Goal: Task Accomplishment & Management: Complete application form

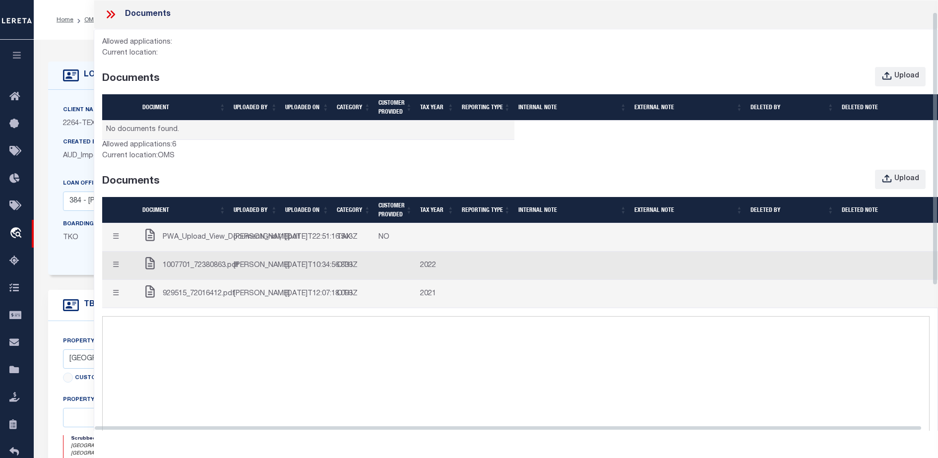
select select "22457"
select select "8149"
select select "NonEscrow"
click at [391, 40] on div "Allowed applications: Current location: Documents Upload Document UPLOADED BY U…" at bounding box center [515, 88] width 827 height 103
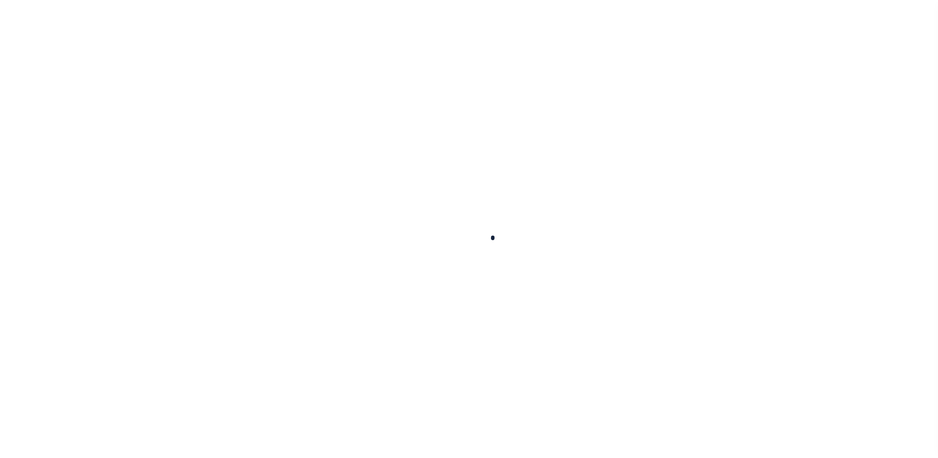
scroll to position [25, 0]
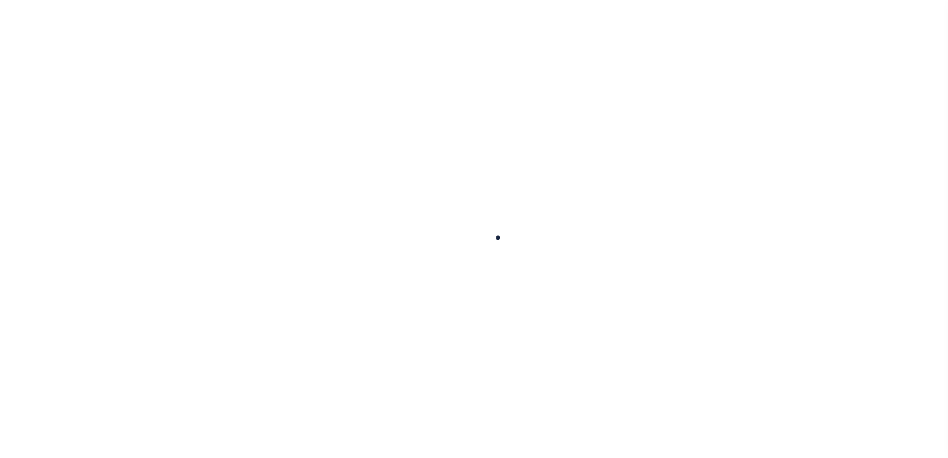
select select "200"
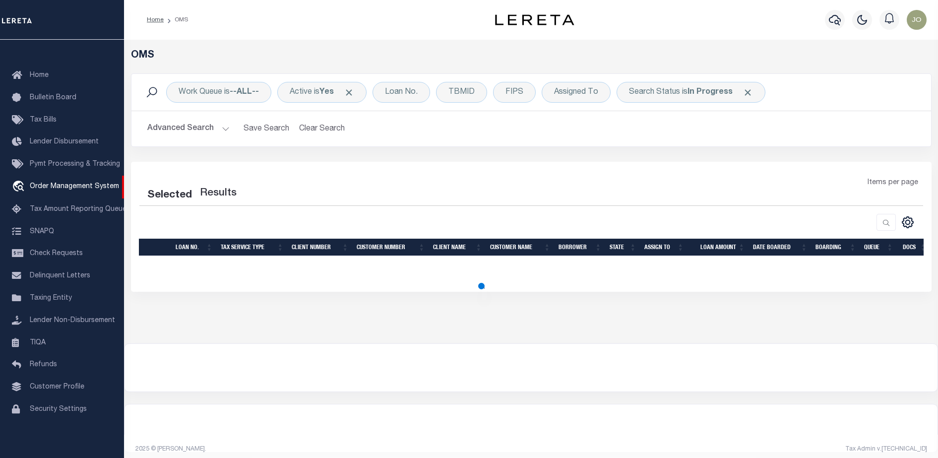
select select "200"
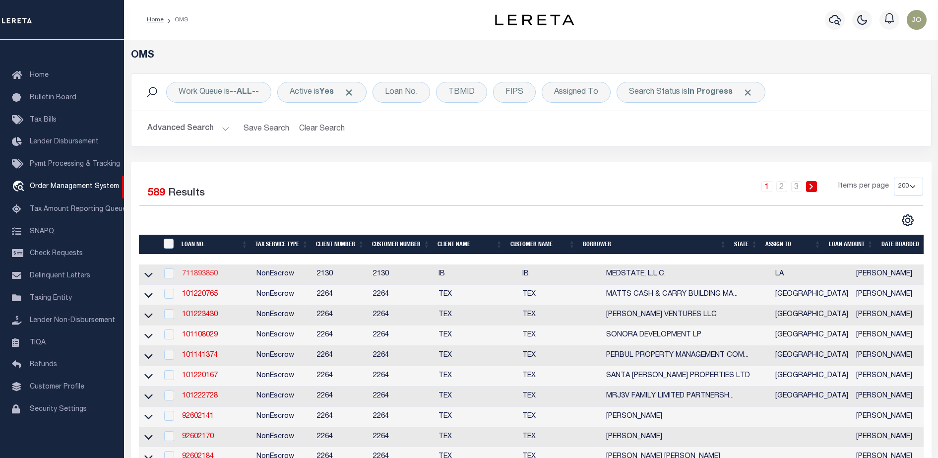
click at [201, 274] on link "711893850" at bounding box center [200, 273] width 36 height 7
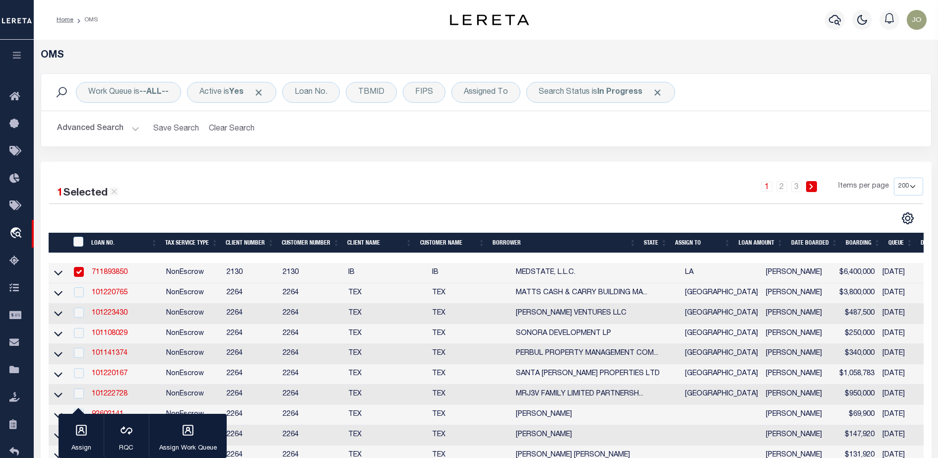
checkbox input "true"
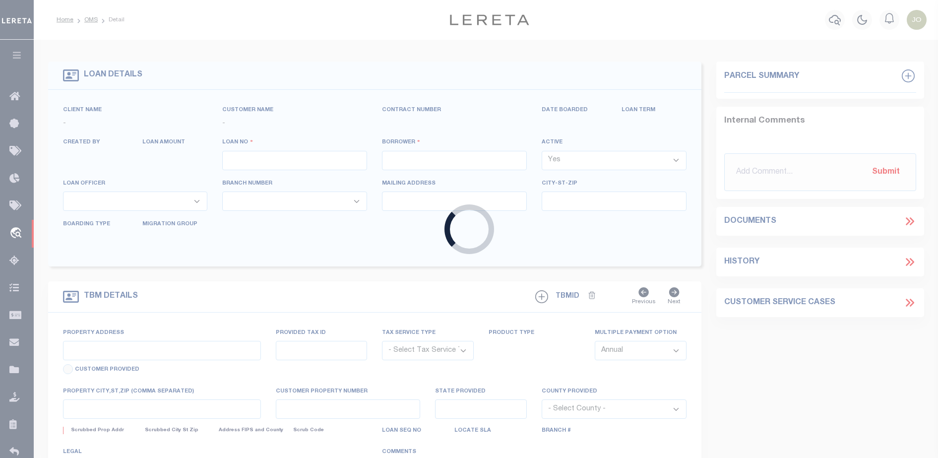
type input "711893850"
type input "MEDSTATE, L.L.C."
select select
type input "1203 S. TYLER ST., UNIT 3 AND 2-X"
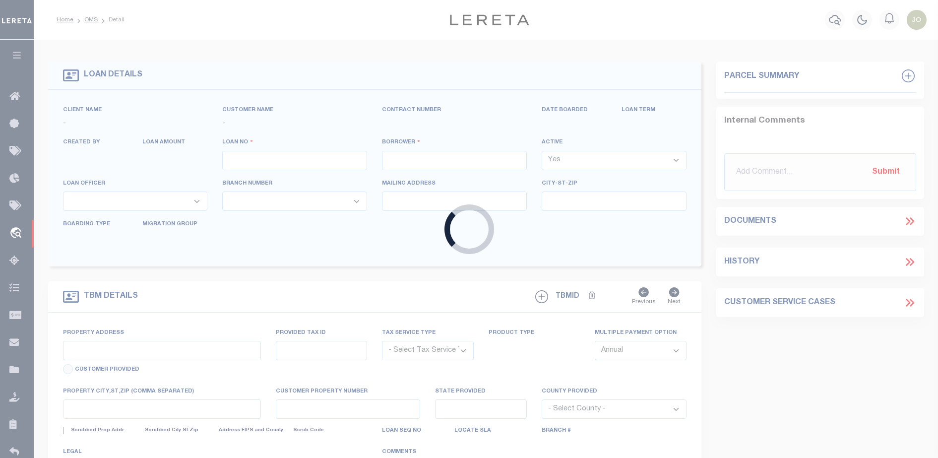
type input "COVINGTON LA 70433"
select select "NonEscrow"
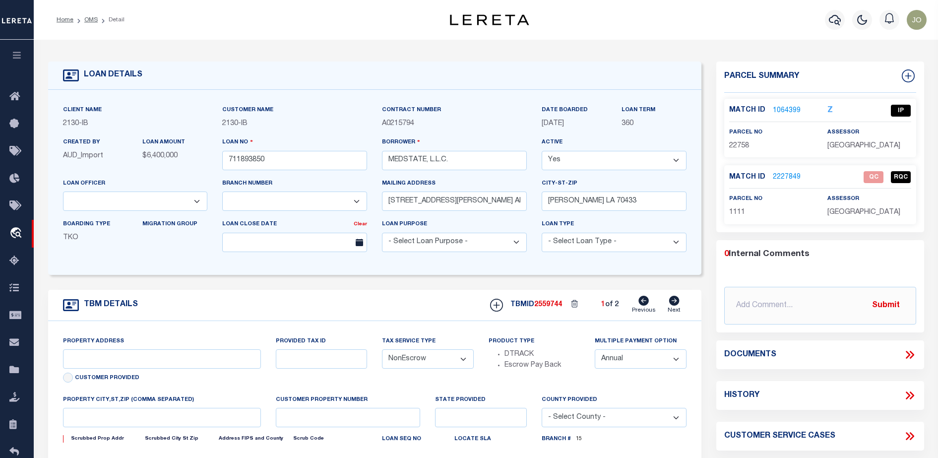
select select "2464"
type input "1203 S. TYLER ST., UNIT 3 AND 2-X"
type input "1068111276"
select select
type input "COVINGTON LA 70433"
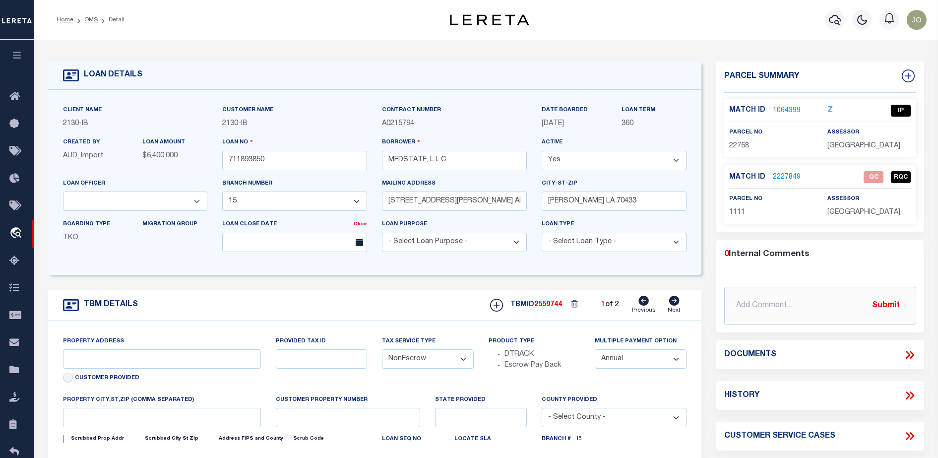
type input "Eastern"
type input "LA"
click at [907, 356] on icon at bounding box center [908, 355] width 4 height 8
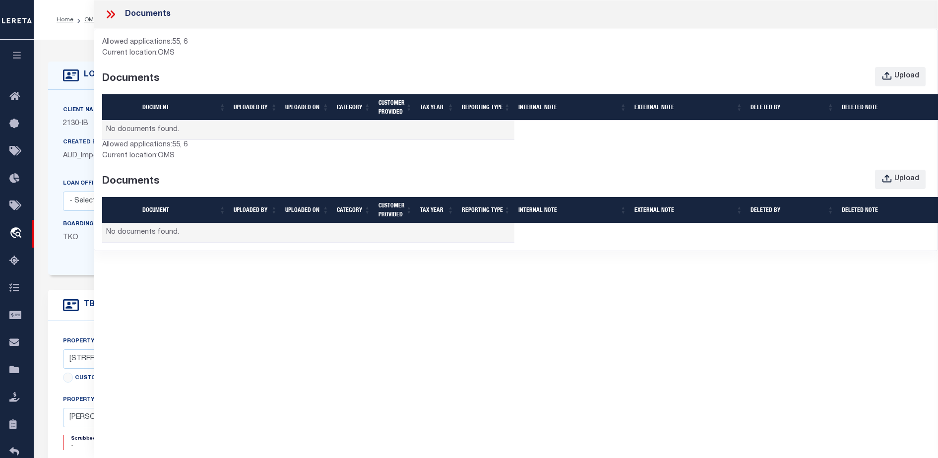
select select "4950"
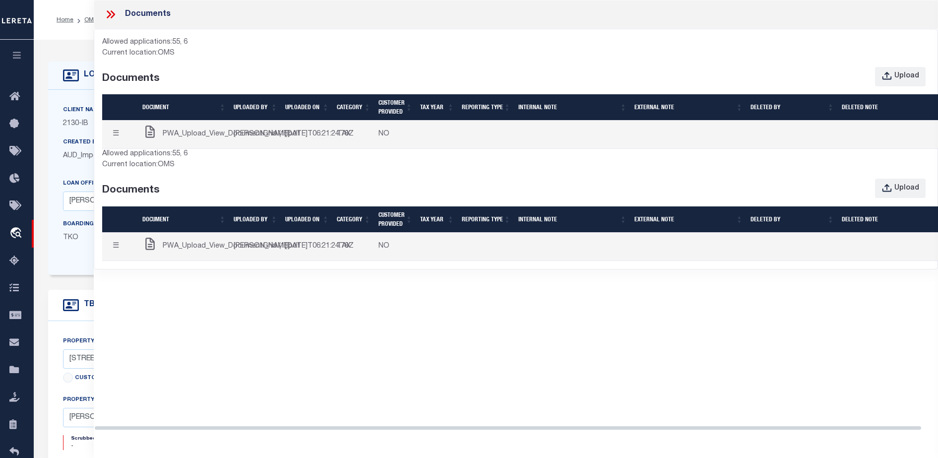
click at [469, 398] on div "Documents Allowed applications: 55, 6 Current location: OMS Documents Upload Do…" at bounding box center [516, 220] width 844 height 440
click at [806, 402] on div "Documents Allowed applications: 55, 6 Current location: OMS Documents Upload Do…" at bounding box center [516, 220] width 844 height 440
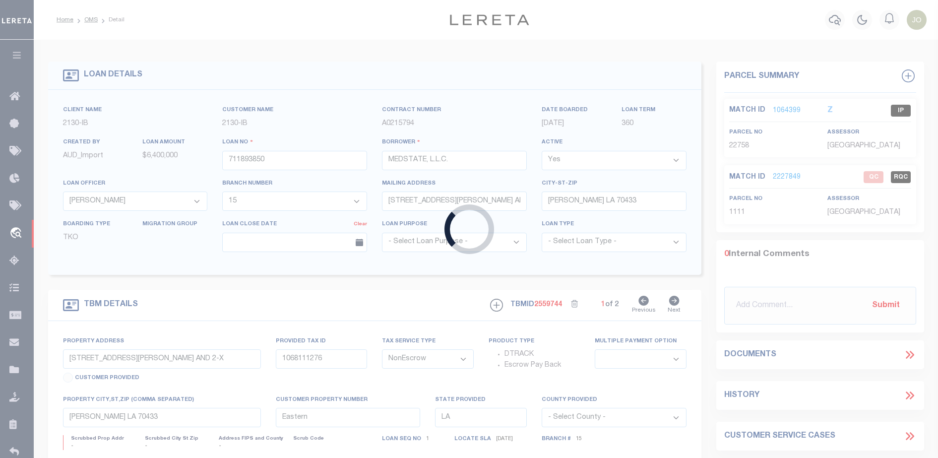
type input "714280550"
type input "BCM WHITE OAK RANCH"
select select "7065"
select select "2702"
type input "ATTN: MICHELLE LYLE 8901 MONTICELLO DR"
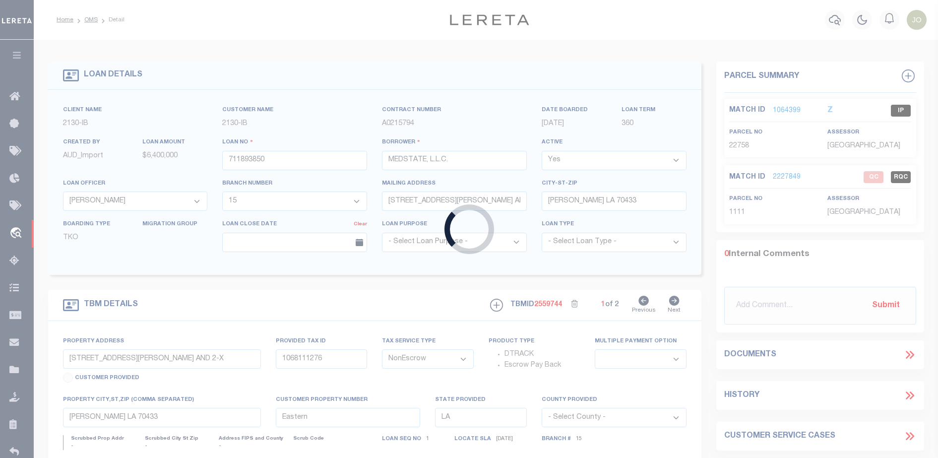
type input "TEXAS CITY TX 77591"
select select
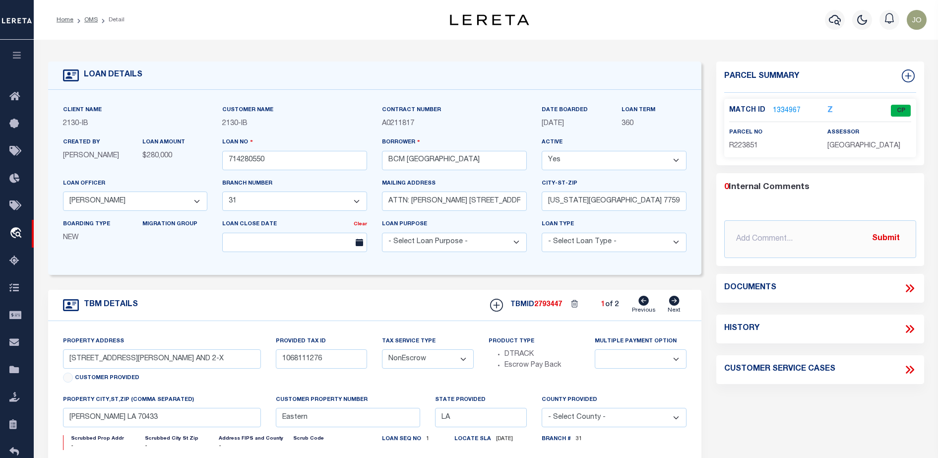
select select "2702"
type input "1214 9TH ST"
select select
type input "TEXAS CITY TX 77590"
type input "[US_STATE]"
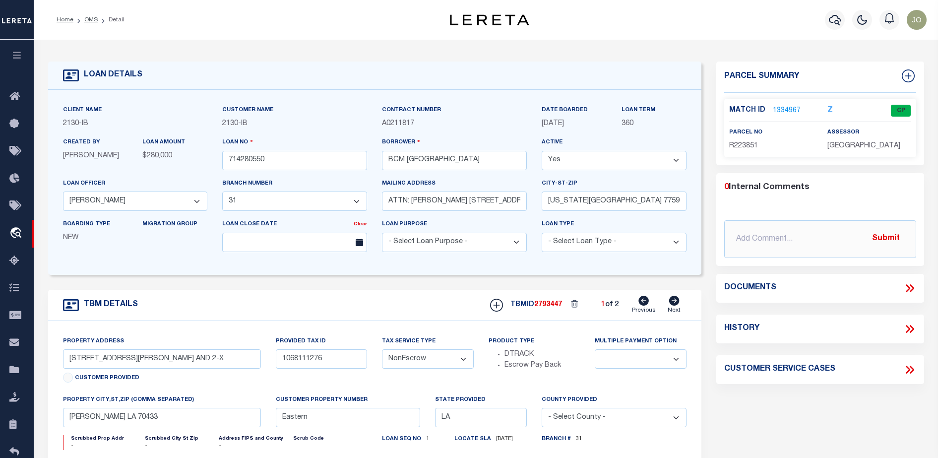
type input "[GEOGRAPHIC_DATA]"
select select
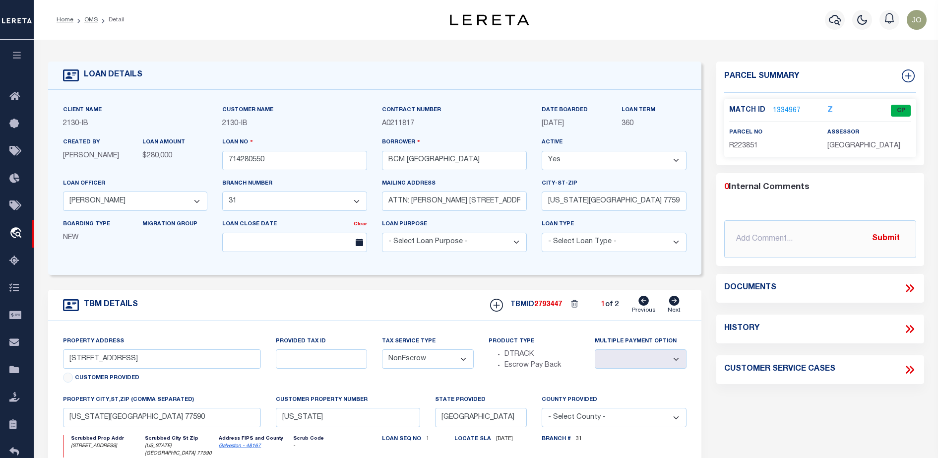
select select "7065"
click at [908, 283] on icon at bounding box center [909, 288] width 13 height 13
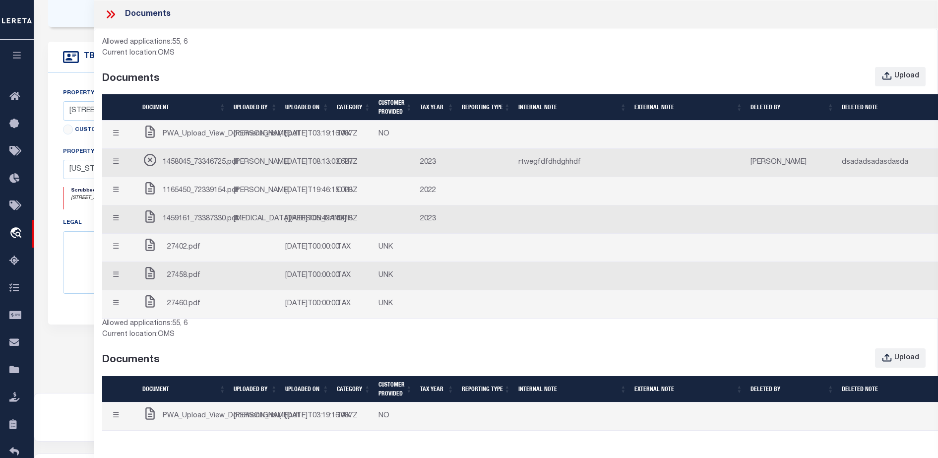
click at [314, 401] on div "Allowed applications: 55, 6 Current location: OMS Documents Upload Document UPL…" at bounding box center [515, 458] width 827 height 281
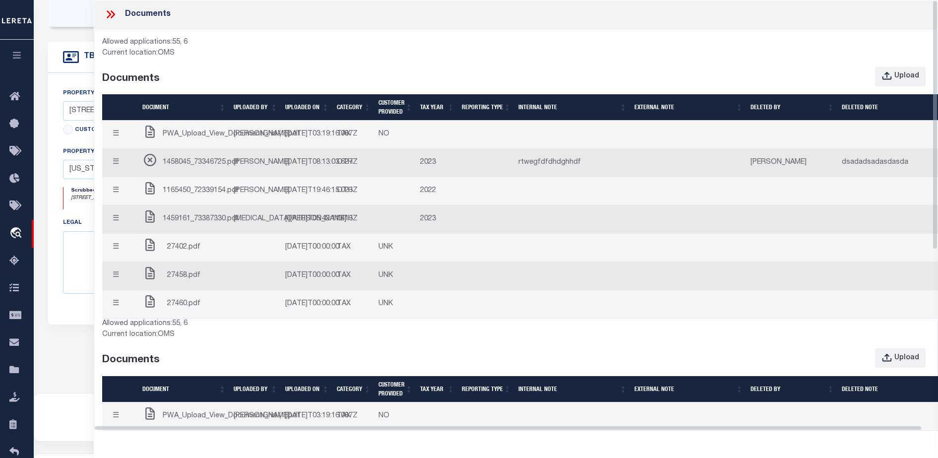
click at [122, 177] on td "☰ Edit Note Delete Close" at bounding box center [120, 163] width 36 height 28
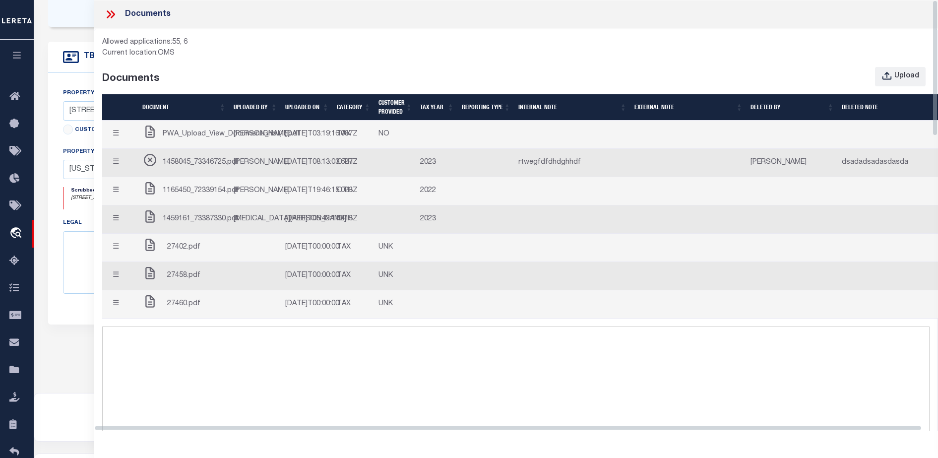
click at [120, 173] on button "☰" at bounding box center [115, 162] width 19 height 19
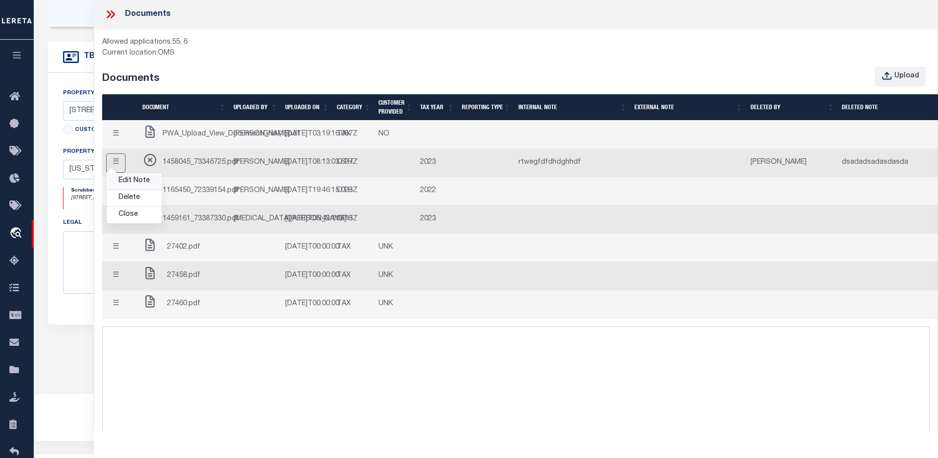
click at [127, 190] on link "Edit Note" at bounding box center [134, 181] width 55 height 16
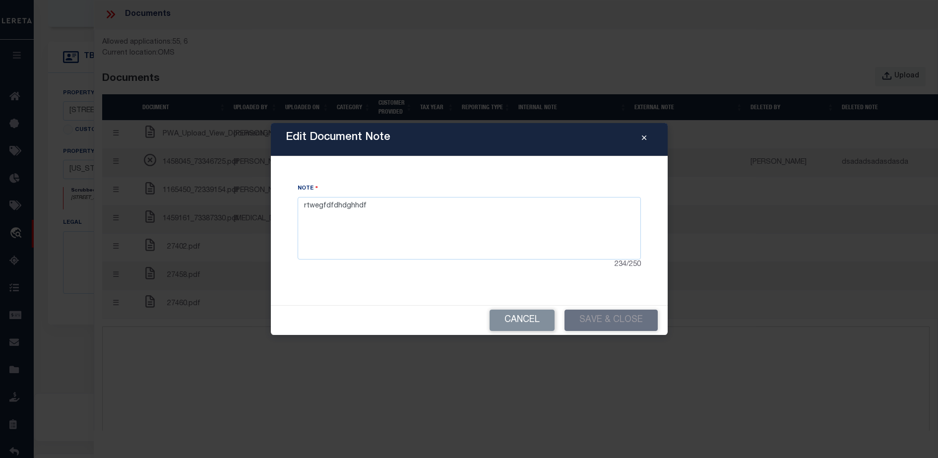
click at [644, 137] on icon "Close" at bounding box center [644, 137] width 4 height 7
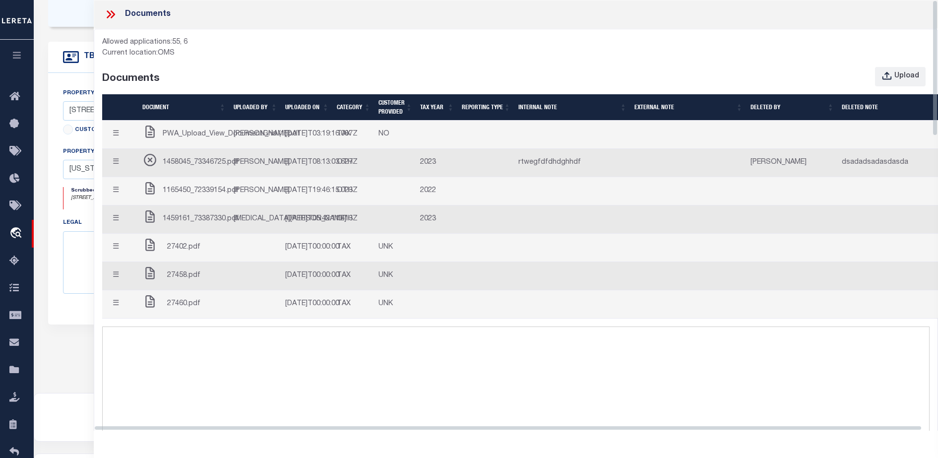
click at [118, 173] on button "☰" at bounding box center [115, 162] width 19 height 19
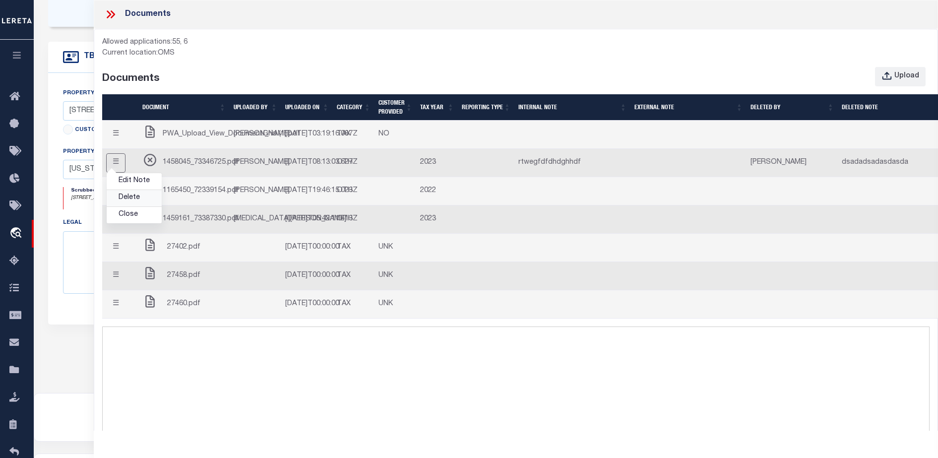
click at [126, 206] on link "Delete" at bounding box center [134, 198] width 55 height 16
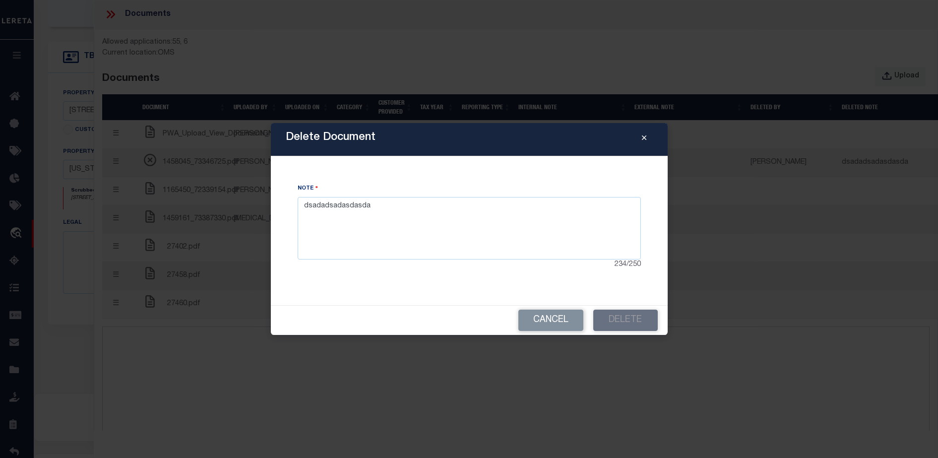
click at [647, 137] on button "Close" at bounding box center [643, 139] width 17 height 12
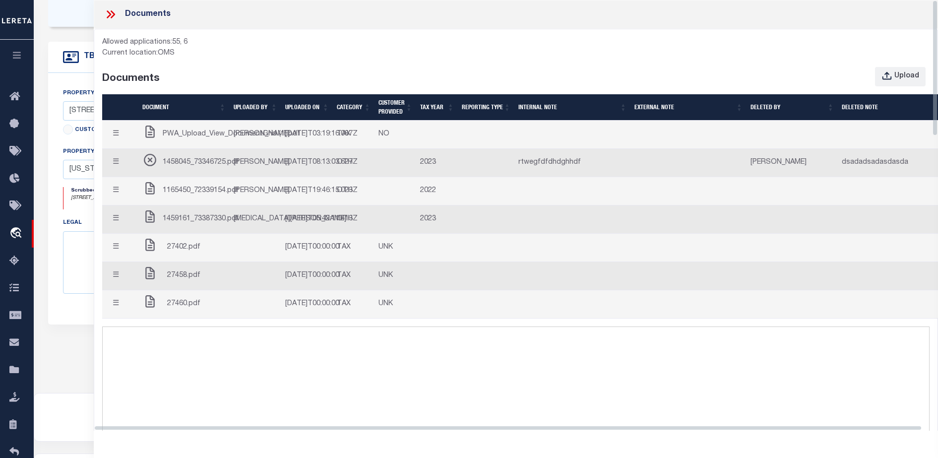
click at [126, 137] on button "☰" at bounding box center [115, 134] width 19 height 19
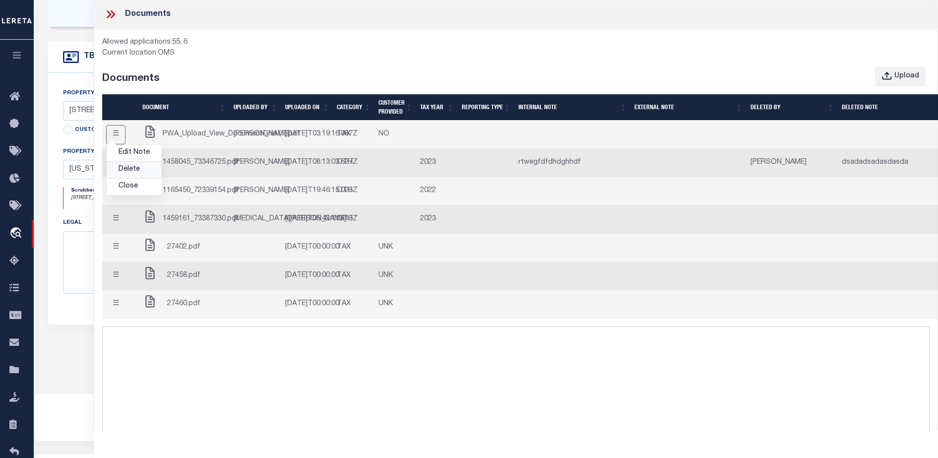
click at [141, 175] on link "Delete" at bounding box center [134, 170] width 55 height 16
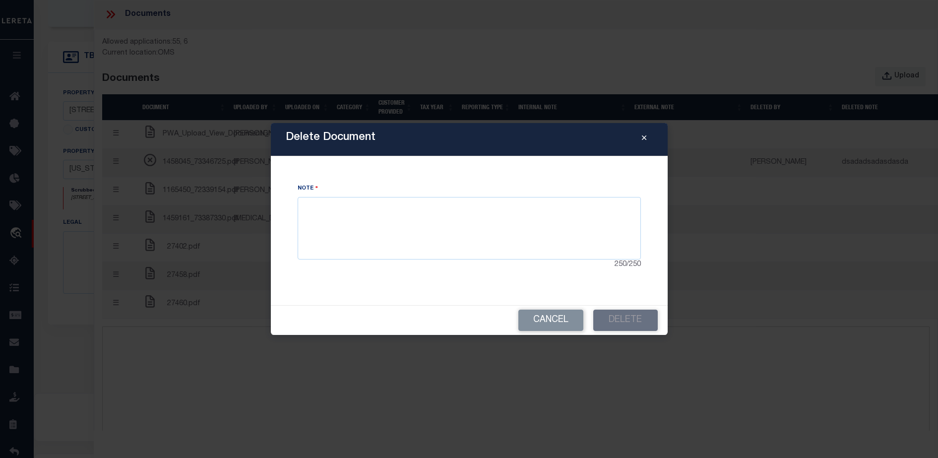
click at [638, 140] on button "Close" at bounding box center [643, 139] width 17 height 12
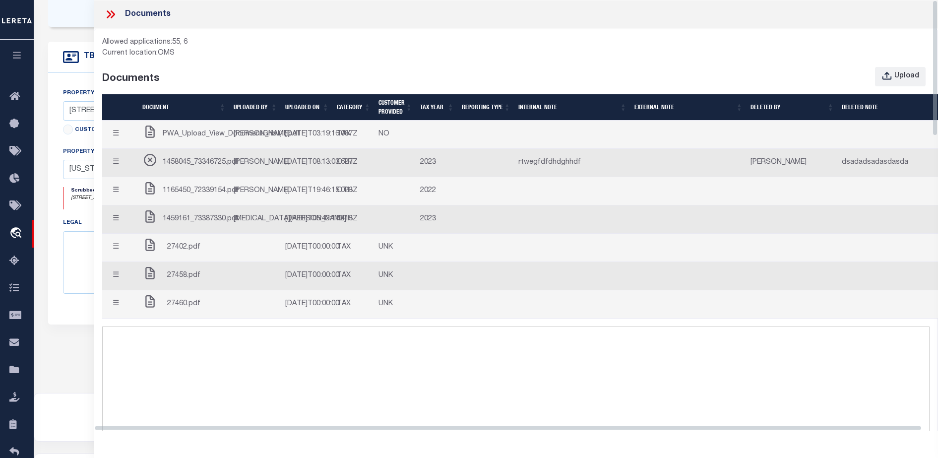
click at [115, 144] on button "☰" at bounding box center [115, 134] width 19 height 19
click at [137, 157] on link "Edit Note" at bounding box center [134, 153] width 55 height 16
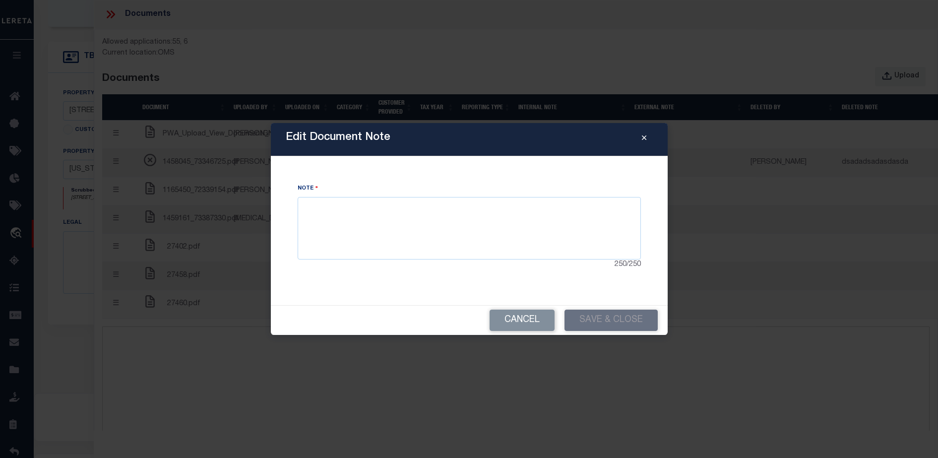
click at [642, 139] on icon "Close" at bounding box center [644, 137] width 4 height 7
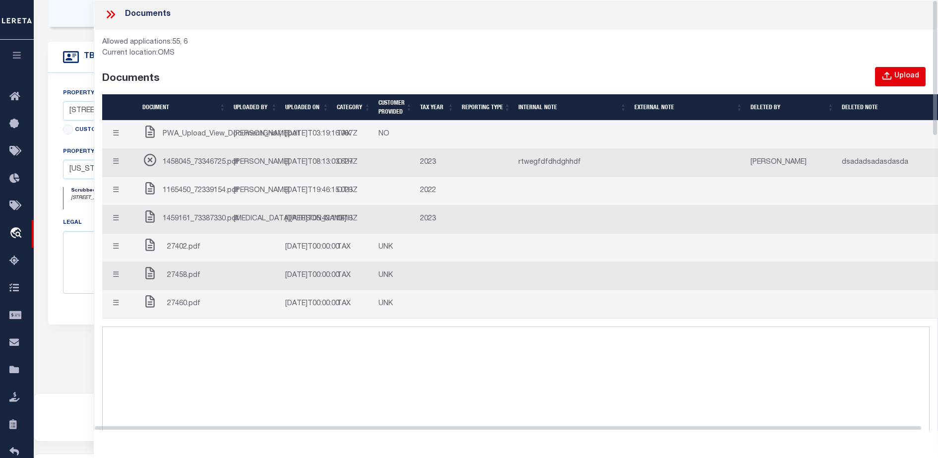
click at [892, 77] on icon "button" at bounding box center [887, 76] width 11 height 11
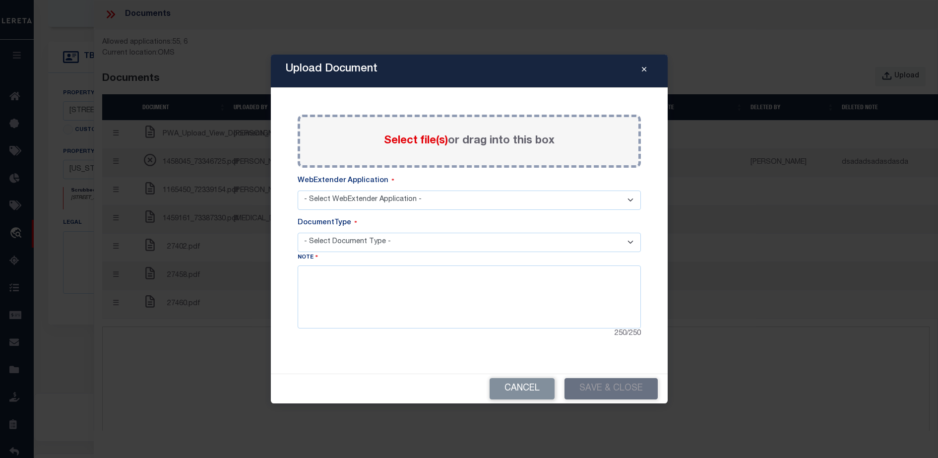
click at [411, 154] on div "Select file(s) or drag into this box" at bounding box center [469, 141] width 343 height 53
click at [411, 135] on span "Select file(s)" at bounding box center [416, 140] width 64 height 11
click at [0, 0] on input "Select file(s) or drag into this box" at bounding box center [0, 0] width 0 height 0
click at [403, 199] on select "- Select WebExtender Application -" at bounding box center [469, 199] width 343 height 19
click at [298, 190] on select "- Select WebExtender Application -" at bounding box center [469, 199] width 343 height 19
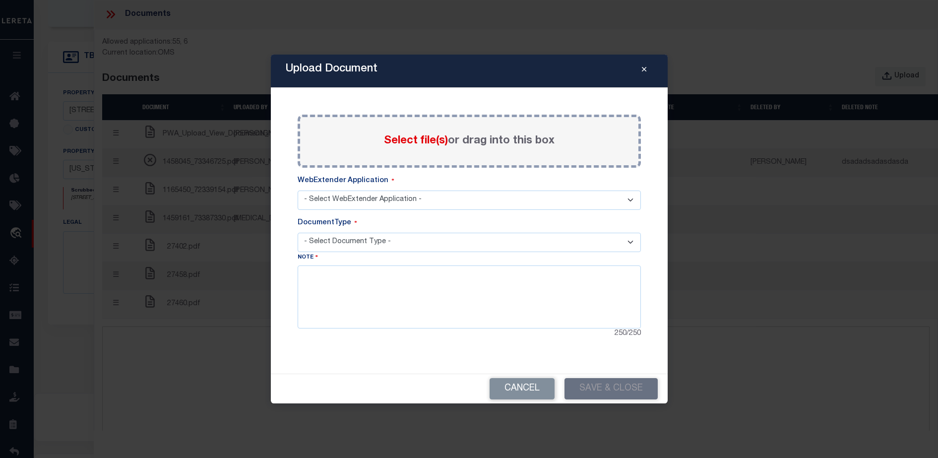
click at [429, 204] on select "- Select WebExtender Application -" at bounding box center [469, 199] width 343 height 19
click at [298, 190] on select "- Select WebExtender Application -" at bounding box center [469, 199] width 343 height 19
click at [404, 239] on select "- Select Document Type -" at bounding box center [469, 242] width 343 height 19
click at [298, 233] on select "- Select Document Type -" at bounding box center [469, 242] width 343 height 19
click at [448, 279] on textarea at bounding box center [469, 296] width 343 height 63
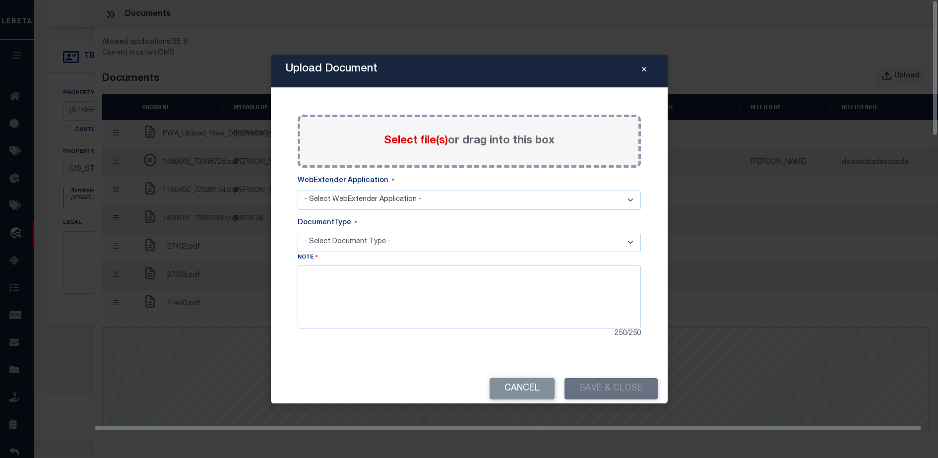
click at [583, 201] on select "- Select WebExtender Application - SERVICES BORROWER_CORRESPONDENCE" at bounding box center [469, 199] width 343 height 19
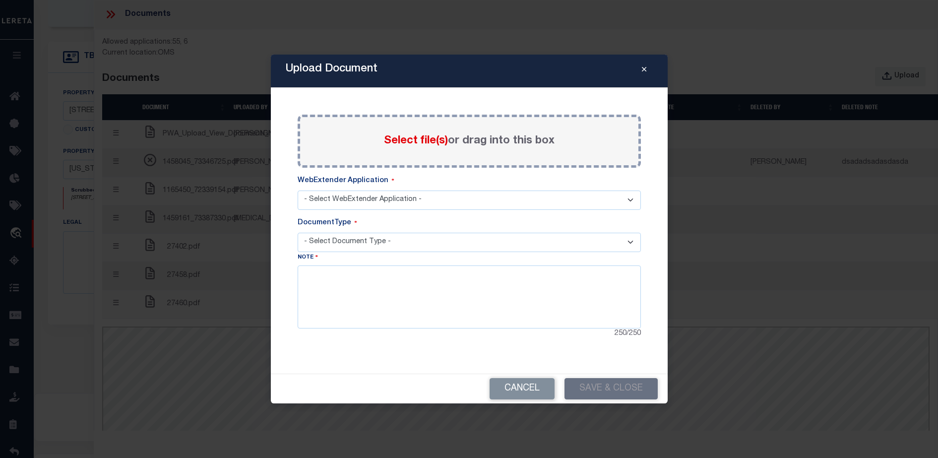
select select "6"
click at [298, 190] on select "- Select WebExtender Application - SERVICES BORROWER_CORRESPONDENCE" at bounding box center [469, 199] width 343 height 19
click at [566, 241] on select "- Select Document Type - TAX SERVICE DOCUMENTS LEGAL" at bounding box center [469, 242] width 343 height 19
select select "TAX"
click at [298, 233] on select "- Select Document Type - TAX SERVICE DOCUMENTS LEGAL" at bounding box center [469, 242] width 343 height 19
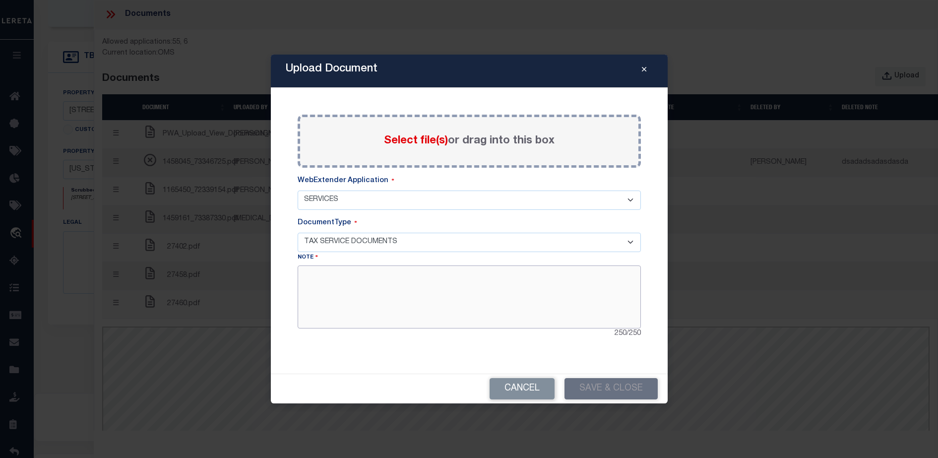
click at [487, 292] on textarea at bounding box center [469, 296] width 343 height 63
click at [552, 297] on textarea "dsfsdfsdfs" at bounding box center [469, 296] width 343 height 63
type textarea "dsfsdfsdfs"
click at [506, 145] on label "Select file(s) or drag into this box" at bounding box center [469, 141] width 171 height 16
click at [0, 0] on input "Select file(s) or drag into this box" at bounding box center [0, 0] width 0 height 0
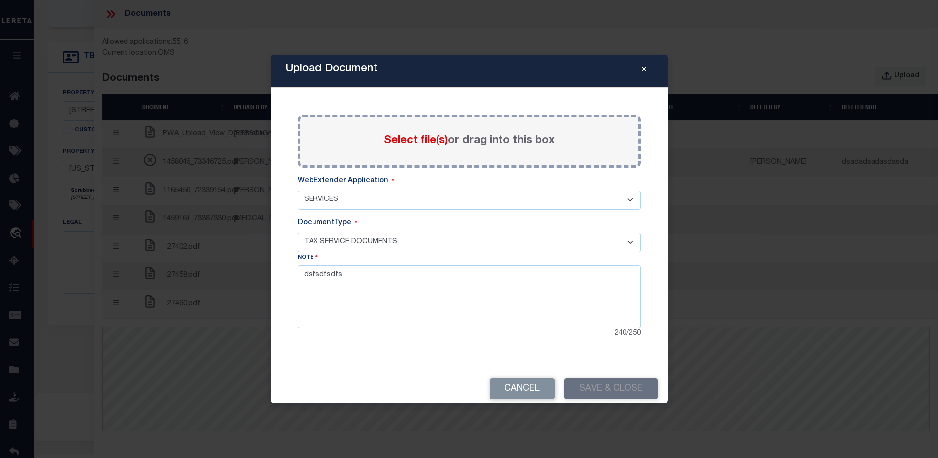
click at [469, 241] on select "- Select Document Type - TAX SERVICE DOCUMENTS LEGAL" at bounding box center [469, 242] width 343 height 19
click at [583, 356] on div "Paste copied image or file into this box Select file(s) or drag into this box P…" at bounding box center [469, 231] width 373 height 262
drag, startPoint x: 467, startPoint y: 281, endPoint x: 457, endPoint y: 282, distance: 10.0
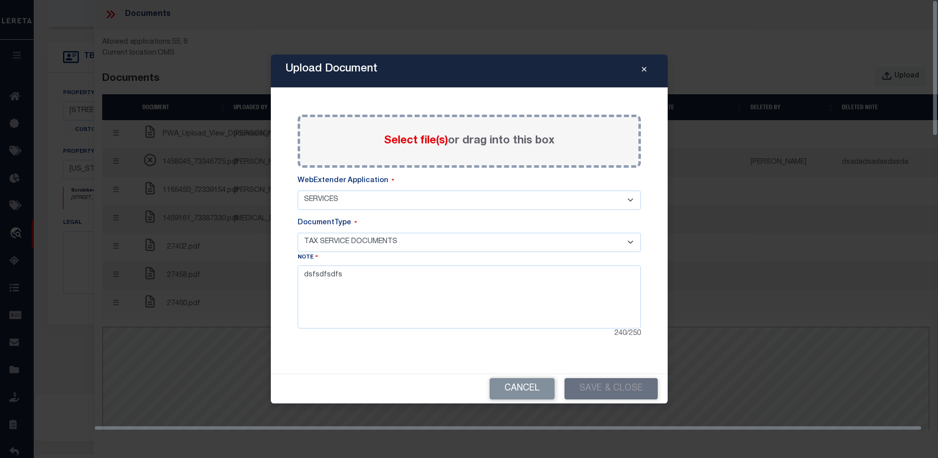
click at [433, 240] on select "- Select Document Type - TAX SERVICE DOCUMENTS LEGAL" at bounding box center [469, 242] width 343 height 19
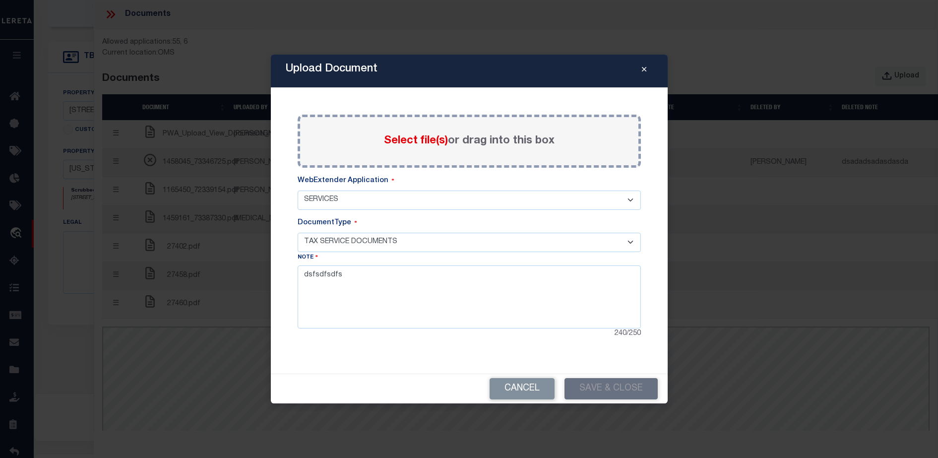
drag, startPoint x: 563, startPoint y: 361, endPoint x: 554, endPoint y: 361, distance: 8.4
click at [561, 361] on div "Paste copied image or file into this box Select file(s) or drag into this box P…" at bounding box center [469, 231] width 373 height 262
click at [529, 350] on div "Paste copied image or file into this box Select file(s) or drag into this box P…" at bounding box center [469, 231] width 373 height 262
click at [546, 146] on label "Select file(s) or drag into this box" at bounding box center [469, 141] width 171 height 16
click at [0, 0] on input "Select file(s) or drag into this box" at bounding box center [0, 0] width 0 height 0
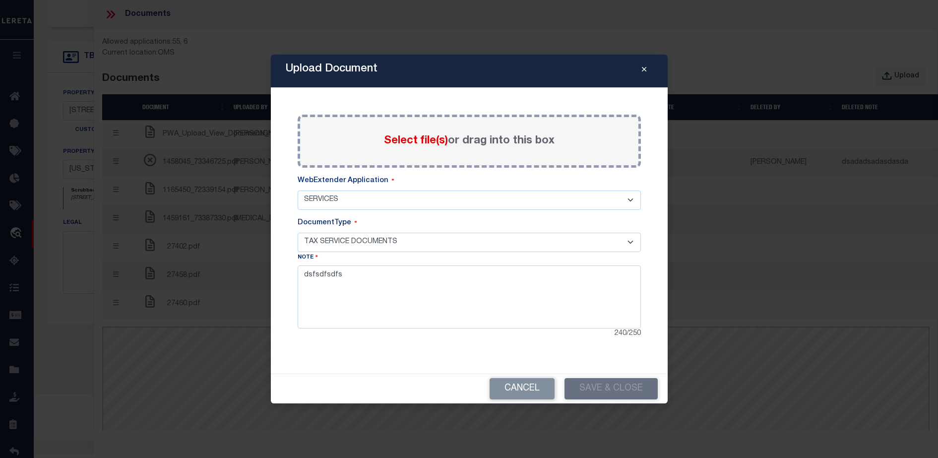
click at [604, 390] on div "Cancel Save & Close" at bounding box center [469, 388] width 397 height 29
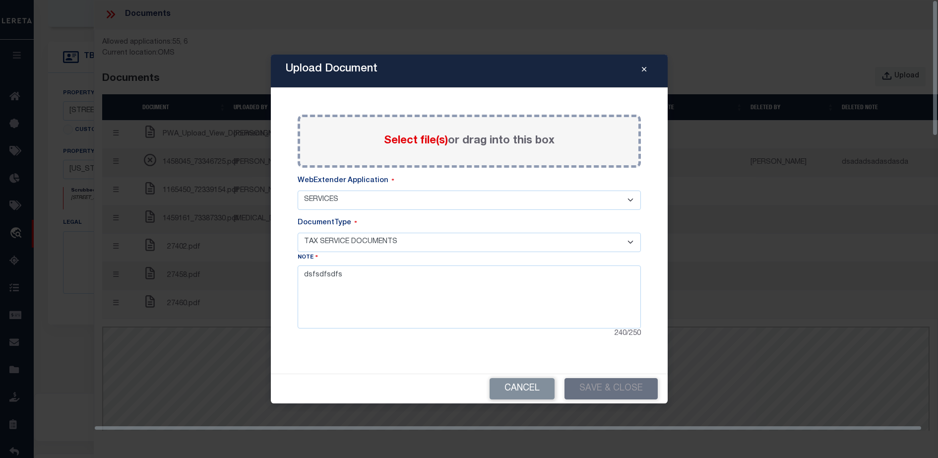
click at [401, 207] on select "- Select WebExtender Application - SERVICES BORROWER_CORRESPONDENCE" at bounding box center [469, 199] width 343 height 19
click at [298, 190] on select "- Select WebExtender Application - SERVICES BORROWER_CORRESPONDENCE" at bounding box center [469, 199] width 343 height 19
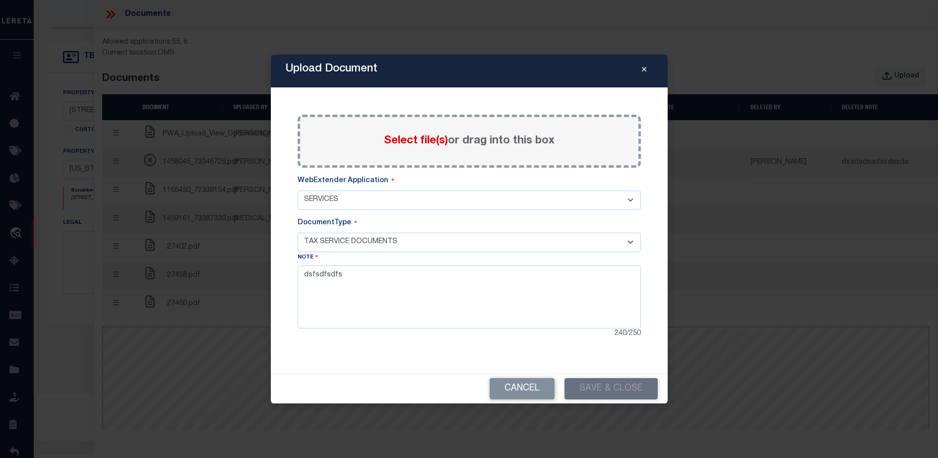
click at [392, 235] on select "- Select Document Type - TAX SERVICE DOCUMENTS LEGAL" at bounding box center [469, 242] width 343 height 19
click at [298, 233] on select "- Select Document Type - TAX SERVICE DOCUMENTS LEGAL" at bounding box center [469, 242] width 343 height 19
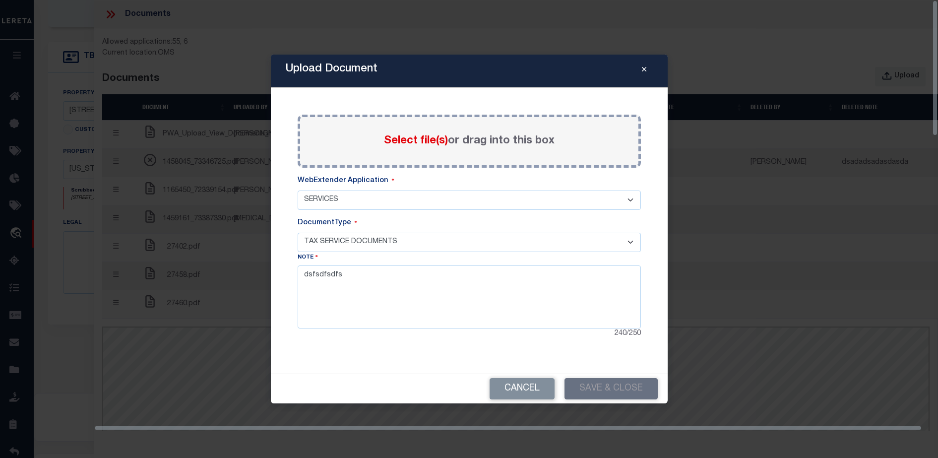
drag, startPoint x: 543, startPoint y: 344, endPoint x: 553, endPoint y: 216, distance: 127.9
click at [543, 344] on div "Paste copied image or file into this box Select file(s) or drag into this box P…" at bounding box center [469, 231] width 373 height 262
click at [562, 194] on select "- Select WebExtender Application - SERVICES BORROWER_CORRESPONDENCE" at bounding box center [469, 199] width 343 height 19
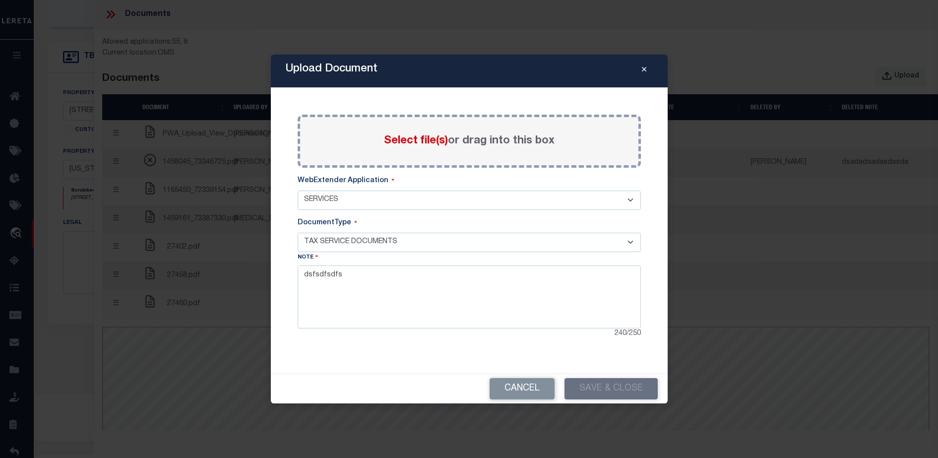
click at [298, 190] on select "- Select WebExtender Application - SERVICES BORROWER_CORRESPONDENCE" at bounding box center [469, 199] width 343 height 19
click at [537, 201] on select "- Select WebExtender Application - SERVICES BORROWER_CORRESPONDENCE" at bounding box center [469, 199] width 343 height 19
select select "55"
click at [298, 190] on select "- Select WebExtender Application - SERVICES BORROWER_CORRESPONDENCE" at bounding box center [469, 199] width 343 height 19
select select
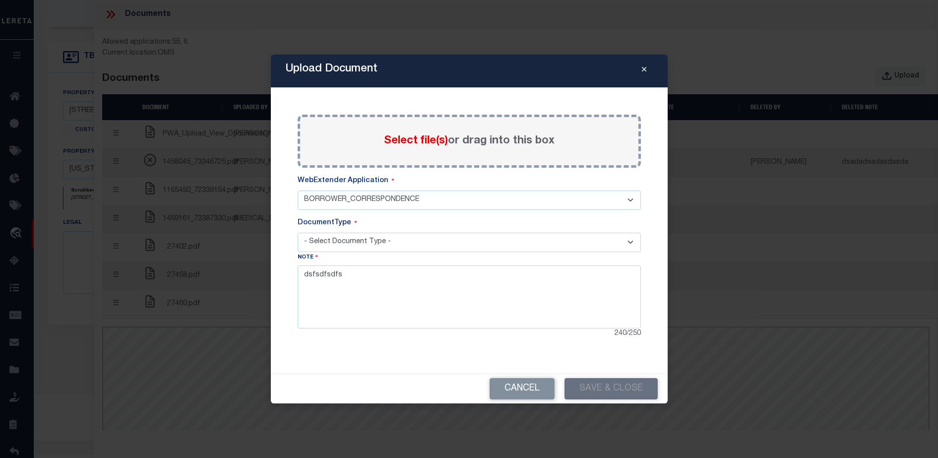
click at [480, 251] on select "- Select Document Type - PROOF OF DELINQUENT PAYMENT APPRAISAL NOTICE ATTORNEY …" at bounding box center [469, 242] width 343 height 19
click at [469, 201] on select "- Select WebExtender Application - SERVICES BORROWER_CORRESPONDENCE" at bounding box center [469, 199] width 343 height 19
select select "6"
click at [298, 190] on select "- Select WebExtender Application - SERVICES BORROWER_CORRESPONDENCE" at bounding box center [469, 199] width 343 height 19
select select "TAX"
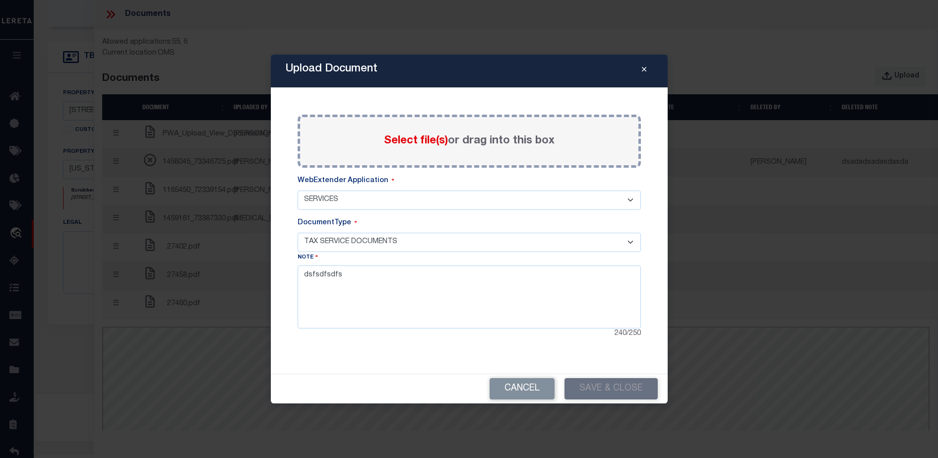
click at [436, 245] on select "- Select Document Type - TAX SERVICE DOCUMENTS LEGAL" at bounding box center [469, 242] width 343 height 19
click at [298, 233] on select "- Select Document Type - TAX SERVICE DOCUMENTS LEGAL" at bounding box center [469, 242] width 343 height 19
drag, startPoint x: 401, startPoint y: 286, endPoint x: 278, endPoint y: 287, distance: 123.0
click at [278, 287] on div "Upload Document Paste copied image or file into this box Select file(s) or drag…" at bounding box center [469, 229] width 397 height 349
type textarea "asdadadad"
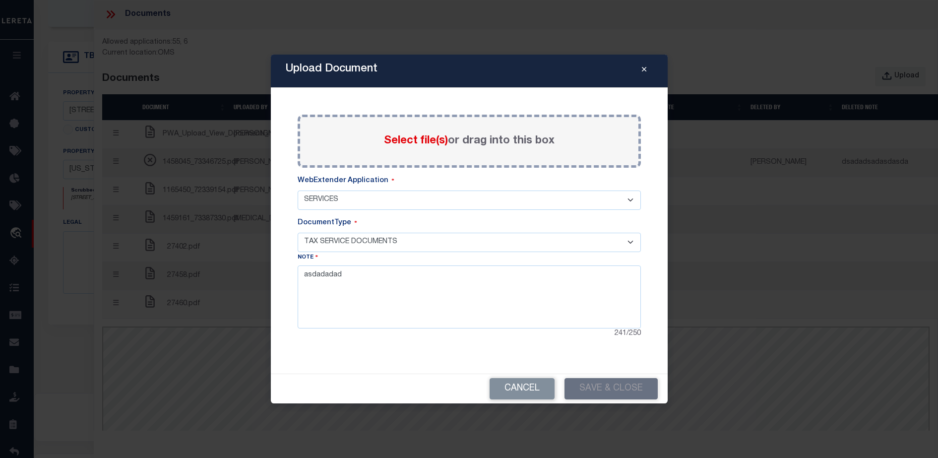
click at [363, 330] on div "241 / 250" at bounding box center [469, 333] width 343 height 11
click at [500, 296] on textarea "asdadadad" at bounding box center [469, 296] width 343 height 63
click at [479, 221] on div "DocumentType" at bounding box center [469, 225] width 343 height 15
click at [457, 153] on div "Select file(s) or drag into this box" at bounding box center [469, 141] width 343 height 53
click at [419, 138] on span "Select file(s)" at bounding box center [416, 140] width 64 height 11
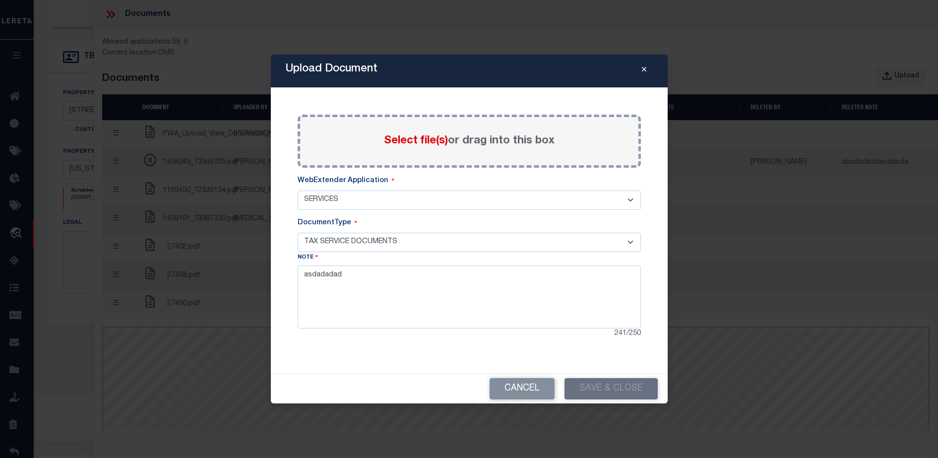
click at [0, 0] on input "Select file(s) or drag into this box" at bounding box center [0, 0] width 0 height 0
click at [421, 177] on div "WebExtender Application" at bounding box center [469, 183] width 343 height 15
click at [509, 281] on textarea "asdadadad" at bounding box center [469, 296] width 343 height 63
click at [623, 390] on div "Cancel Save & Close" at bounding box center [469, 388] width 397 height 29
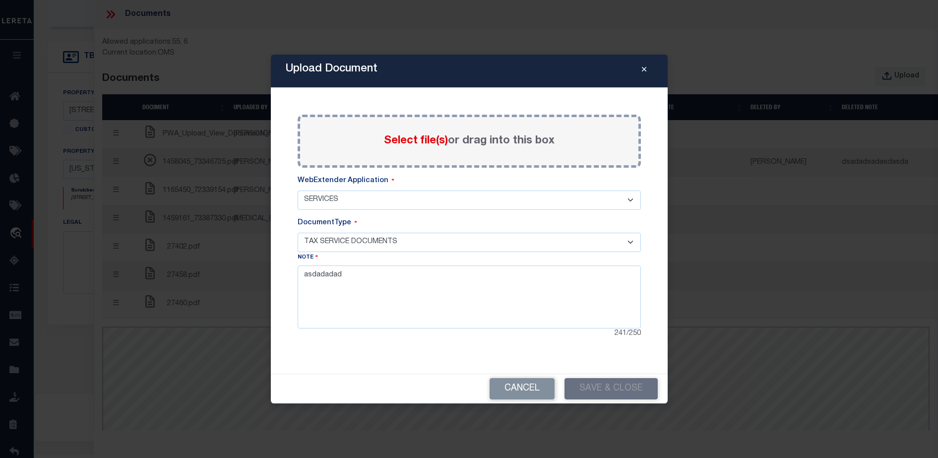
click at [623, 390] on div "Cancel Save & Close" at bounding box center [469, 388] width 397 height 29
drag, startPoint x: 623, startPoint y: 390, endPoint x: 612, endPoint y: 387, distance: 11.2
click at [612, 387] on div "Cancel Save & Close" at bounding box center [469, 388] width 397 height 29
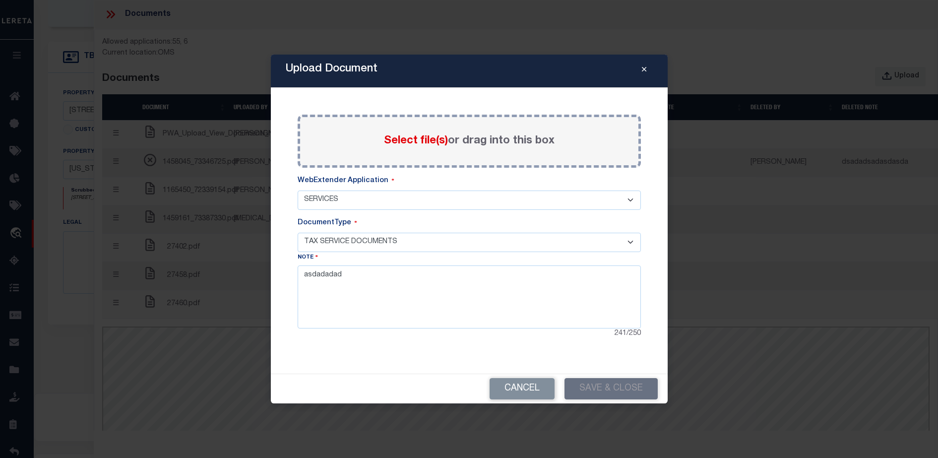
click at [646, 65] on button "Close" at bounding box center [643, 71] width 17 height 12
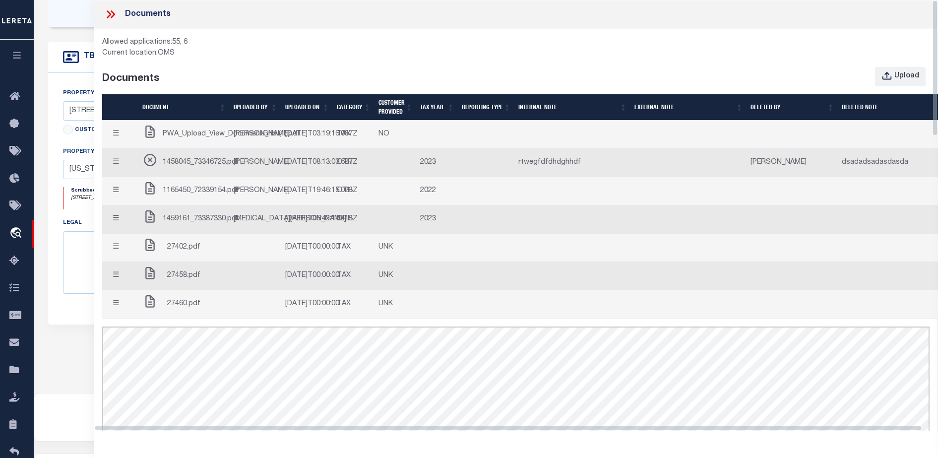
click at [646, 64] on div "Allowed applications: 55, 6 Current location: OMS Documents Upload Document UPL…" at bounding box center [515, 332] width 827 height 591
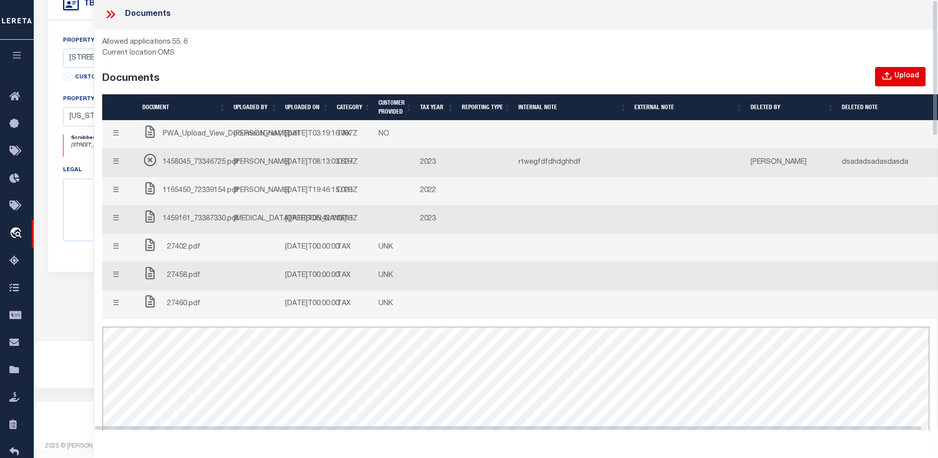
click at [892, 76] on icon "button" at bounding box center [887, 76] width 11 height 11
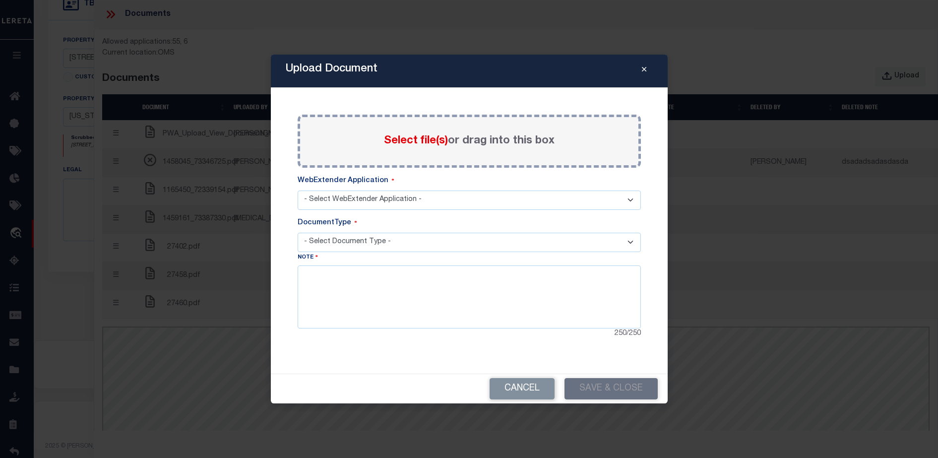
click at [570, 160] on div "Select file(s) or drag into this box" at bounding box center [469, 141] width 343 height 53
click at [414, 142] on span "Select file(s)" at bounding box center [416, 140] width 64 height 11
click at [0, 0] on input "Select file(s) or drag into this box" at bounding box center [0, 0] width 0 height 0
click at [385, 191] on select "- Select WebExtender Application - SERVICES BORROWER_CORRESPONDENCE" at bounding box center [469, 199] width 343 height 19
select select "6"
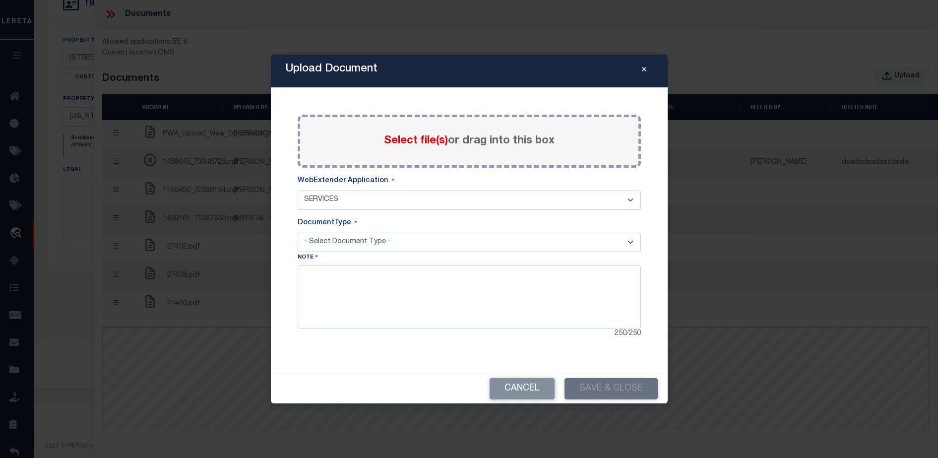
click at [298, 190] on select "- Select WebExtender Application - SERVICES BORROWER_CORRESPONDENCE" at bounding box center [469, 199] width 343 height 19
click at [356, 243] on select "- Select Document Type -" at bounding box center [469, 242] width 343 height 19
select select "TAX"
click at [298, 233] on select "- Select Document Type - TAX SERVICE DOCUMENTS LEGAL" at bounding box center [469, 242] width 343 height 19
click at [378, 302] on textarea at bounding box center [469, 296] width 343 height 63
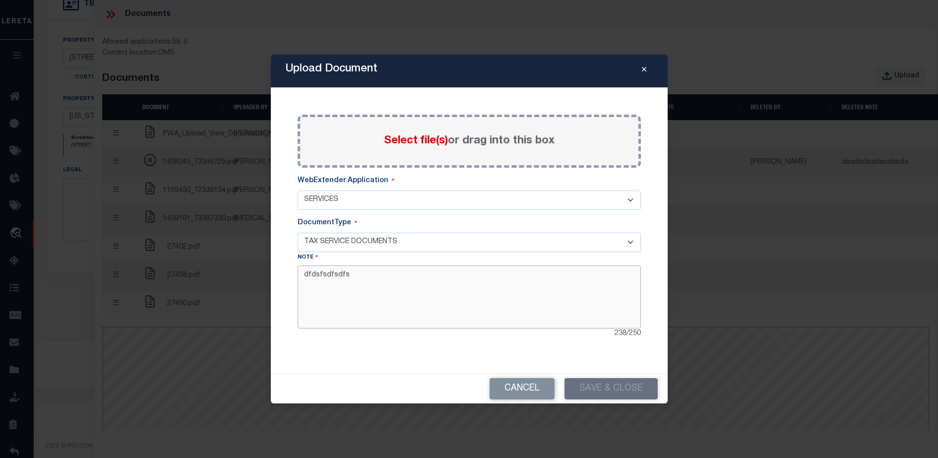
type textarea "dfdsfsdfsdfs"
click at [588, 388] on div "Cancel Save & Close" at bounding box center [469, 388] width 397 height 29
drag, startPoint x: 588, startPoint y: 388, endPoint x: 635, endPoint y: 80, distance: 312.1
click at [588, 385] on div "Cancel Save & Close" at bounding box center [469, 388] width 397 height 29
click at [640, 67] on button "Close" at bounding box center [643, 71] width 17 height 12
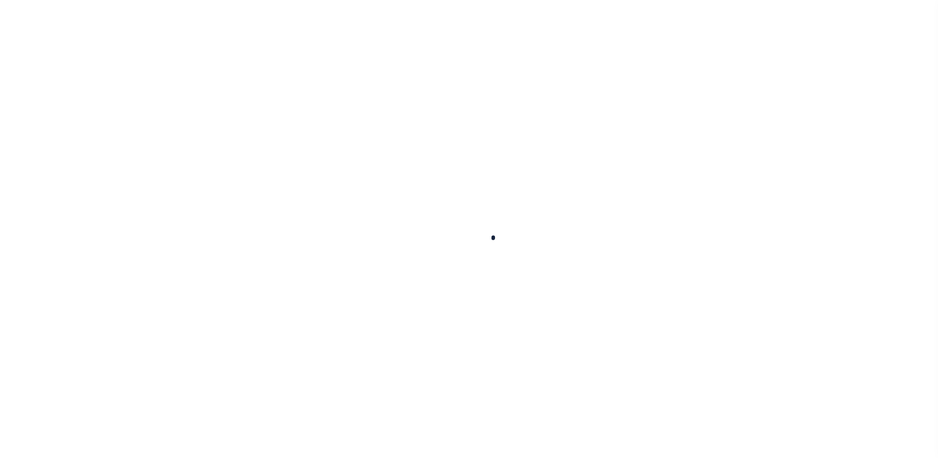
scroll to position [25, 0]
type input "714280550"
type input "BCM [GEOGRAPHIC_DATA]"
select select
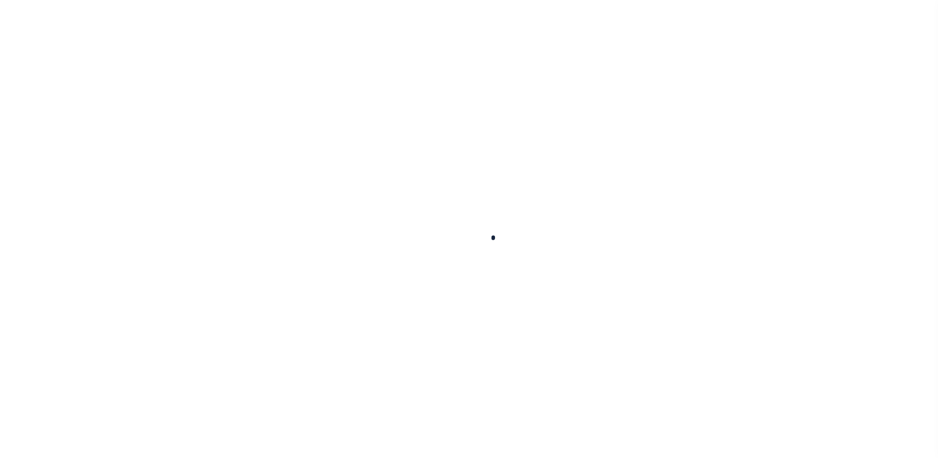
type input "ATTN: MICHELLE LYLE 8901 MONTICELLO DR"
type input "TEXAS CITY TX 77591"
select select
select select "NonEscrow"
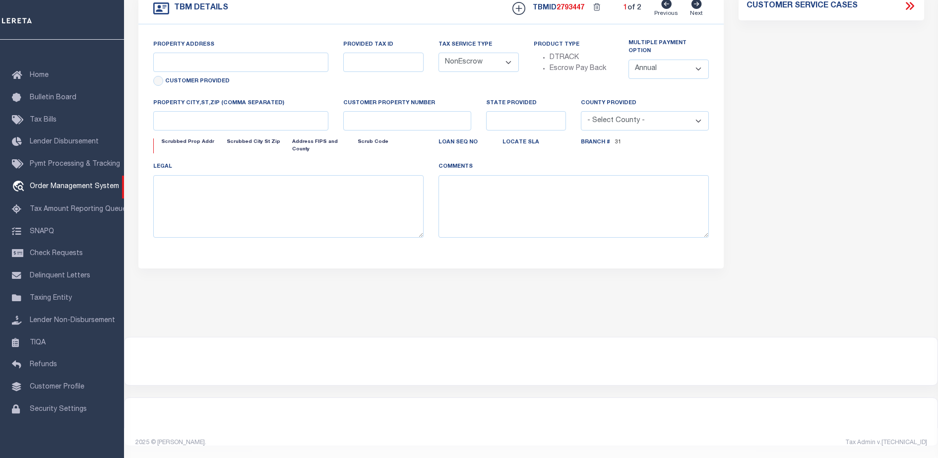
select select "2702"
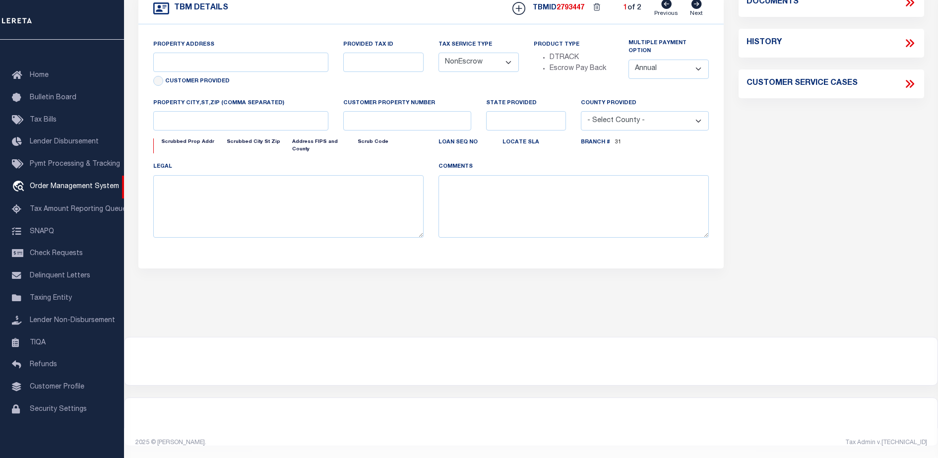
select select "7065"
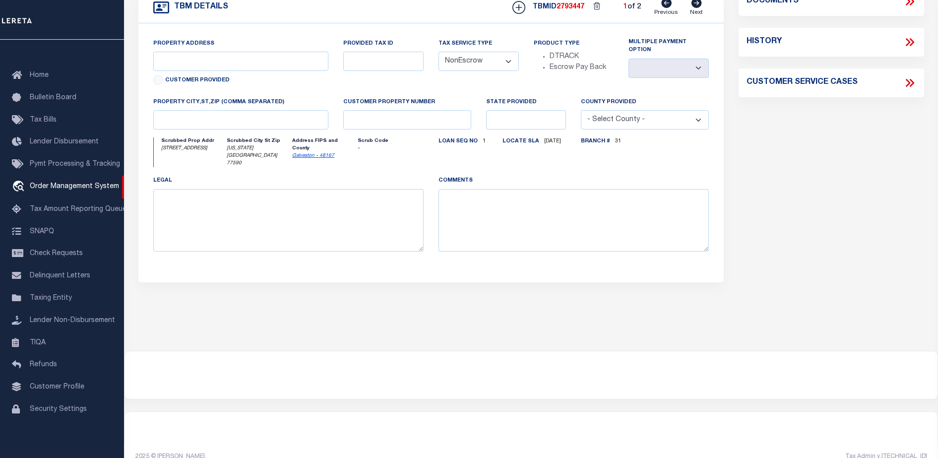
type input "1214 9TH ST"
select select
type input "TEXAS CITY TX 77590"
type input "[US_STATE]"
type input "[GEOGRAPHIC_DATA]"
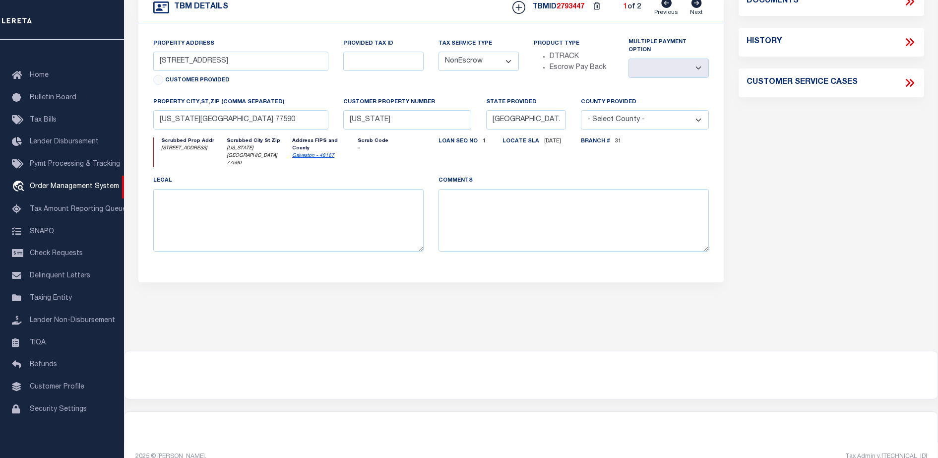
select select
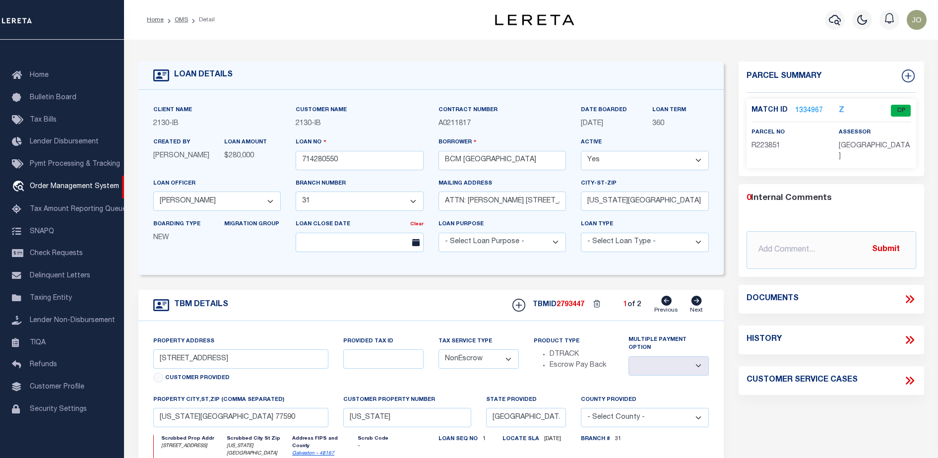
click at [909, 295] on icon at bounding box center [909, 299] width 13 height 13
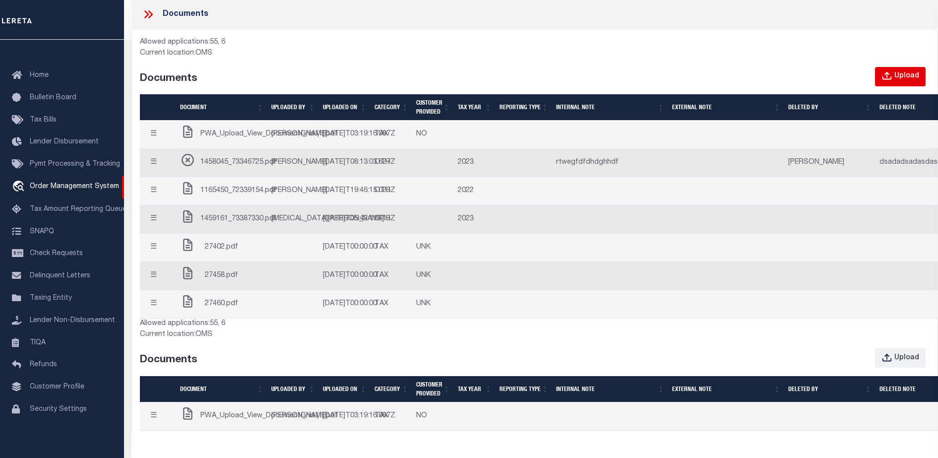
click at [913, 72] on div "Upload" at bounding box center [906, 76] width 25 height 11
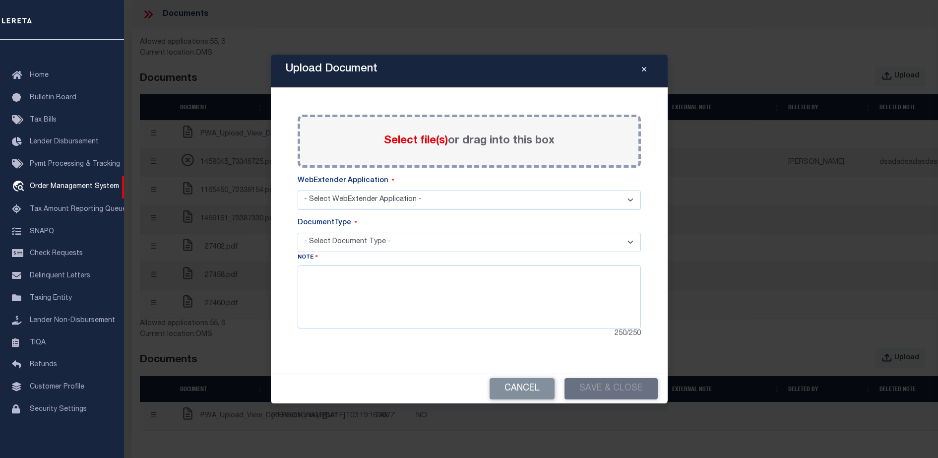
click at [425, 141] on span "Select file(s)" at bounding box center [416, 140] width 64 height 11
click at [0, 0] on input "Select file(s) or drag into this box" at bounding box center [0, 0] width 0 height 0
click at [359, 202] on select "- Select WebExtender Application - SERVICES BORROWER_CORRESPONDENCE" at bounding box center [469, 199] width 343 height 19
select select "6"
click at [298, 190] on select "- Select WebExtender Application - SERVICES BORROWER_CORRESPONDENCE" at bounding box center [469, 199] width 343 height 19
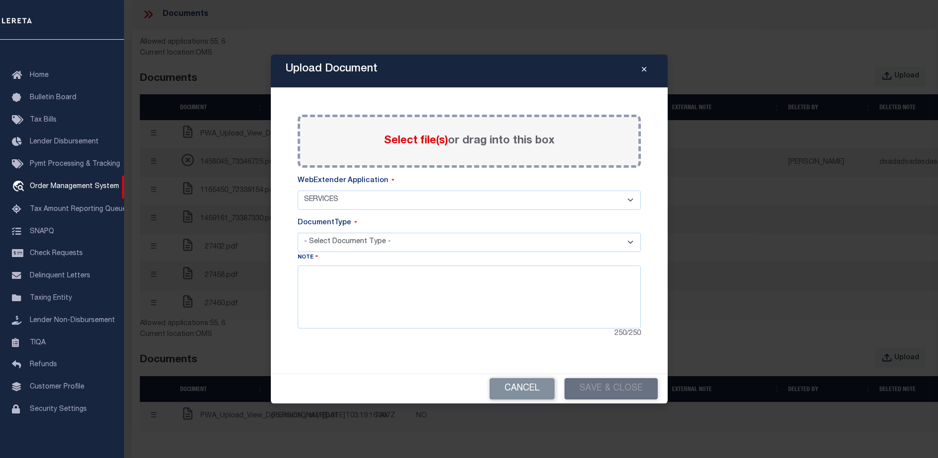
click at [366, 244] on select "- Select Document Type - TAX SERVICE DOCUMENTS LEGAL" at bounding box center [469, 242] width 343 height 19
select select "TAX"
click at [298, 233] on select "- Select Document Type - TAX SERVICE DOCUMENTS LEGAL" at bounding box center [469, 242] width 343 height 19
click at [406, 289] on textarea at bounding box center [469, 296] width 343 height 63
type textarea "fjfgjfgjfjgf"
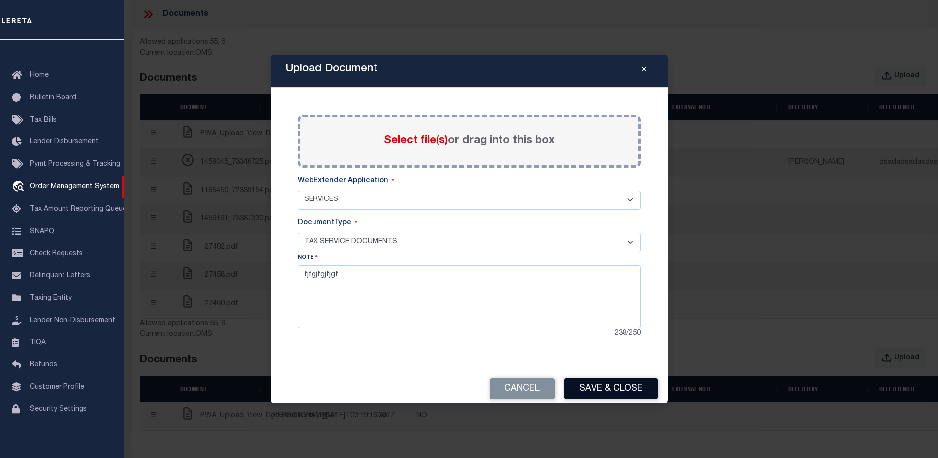
click at [629, 388] on button "Save & Close" at bounding box center [611, 388] width 93 height 21
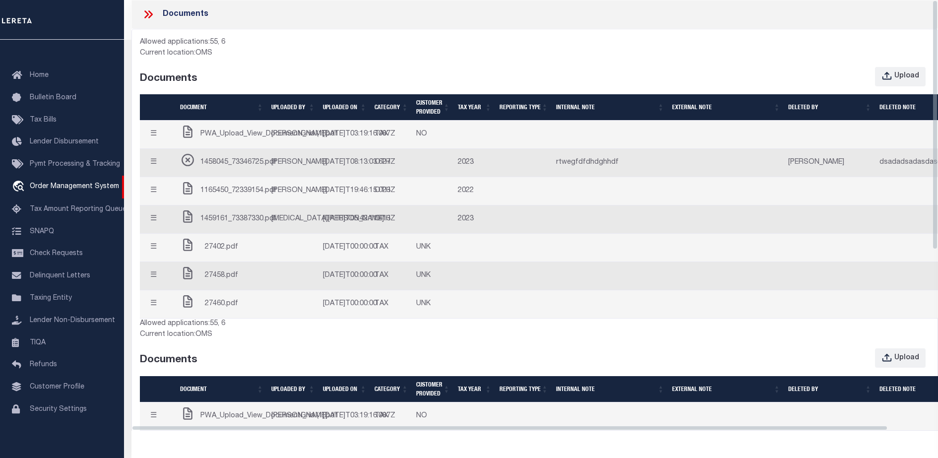
click at [587, 53] on div "Current location: OMS" at bounding box center [535, 53] width 790 height 11
click at [907, 77] on div "Upload" at bounding box center [906, 76] width 25 height 11
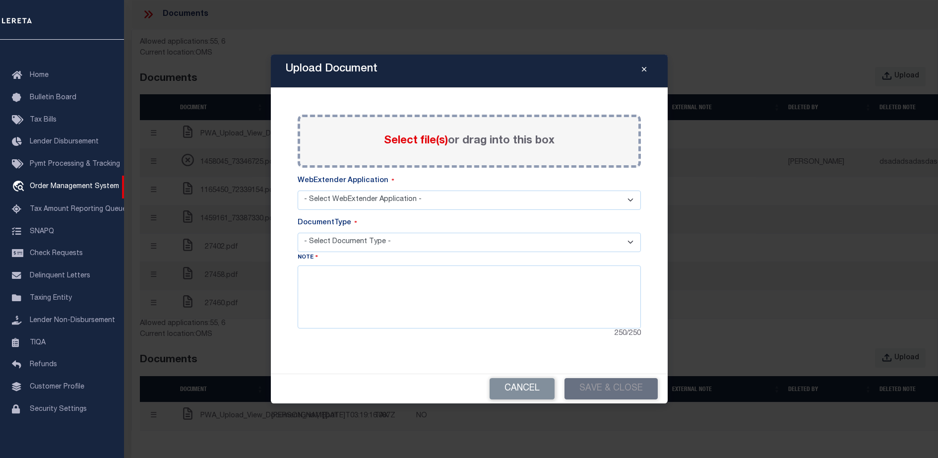
click at [422, 142] on span "Select file(s)" at bounding box center [416, 140] width 64 height 11
click at [0, 0] on input "Select file(s) or drag into this box" at bounding box center [0, 0] width 0 height 0
click at [395, 197] on select "- Select WebExtender Application - SERVICES BORROWER_CORRESPONDENCE" at bounding box center [469, 199] width 343 height 19
select select "6"
click at [298, 190] on select "- Select WebExtender Application - SERVICES BORROWER_CORRESPONDENCE" at bounding box center [469, 199] width 343 height 19
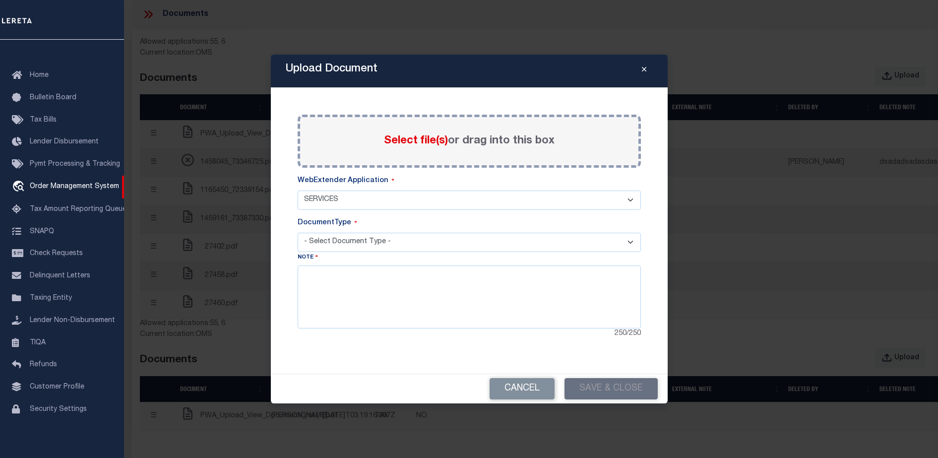
click at [364, 246] on select "- Select Document Type -" at bounding box center [469, 242] width 343 height 19
select select "TAX"
click at [298, 233] on select "- Select Document Type - TAX SERVICE DOCUMENTS LEGAL" at bounding box center [469, 242] width 343 height 19
click at [369, 298] on textarea at bounding box center [469, 296] width 343 height 63
type textarea "fhfghf"
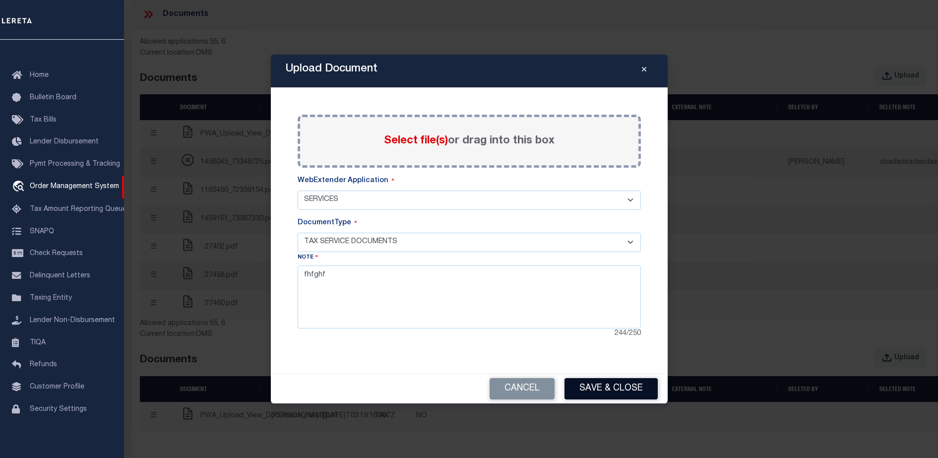
click at [618, 388] on button "Save & Close" at bounding box center [611, 388] width 93 height 21
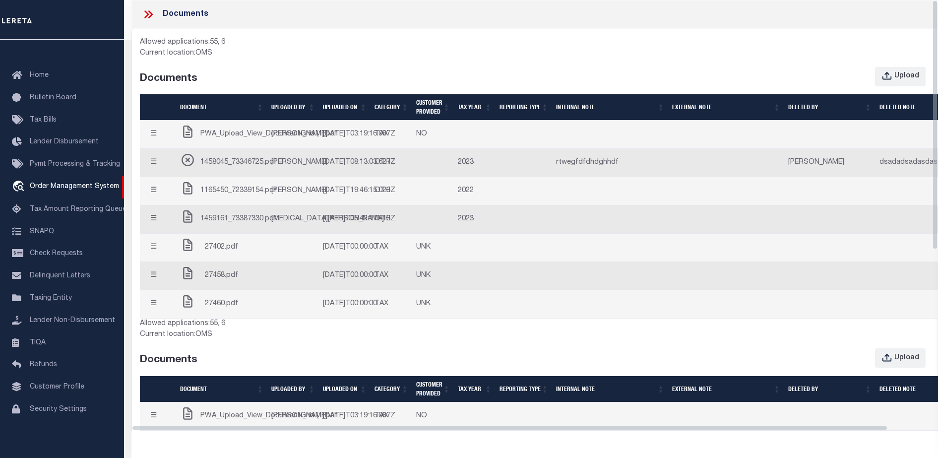
click at [675, 74] on div "Upload" at bounding box center [635, 77] width 604 height 20
click at [922, 78] on button "Upload" at bounding box center [900, 76] width 51 height 19
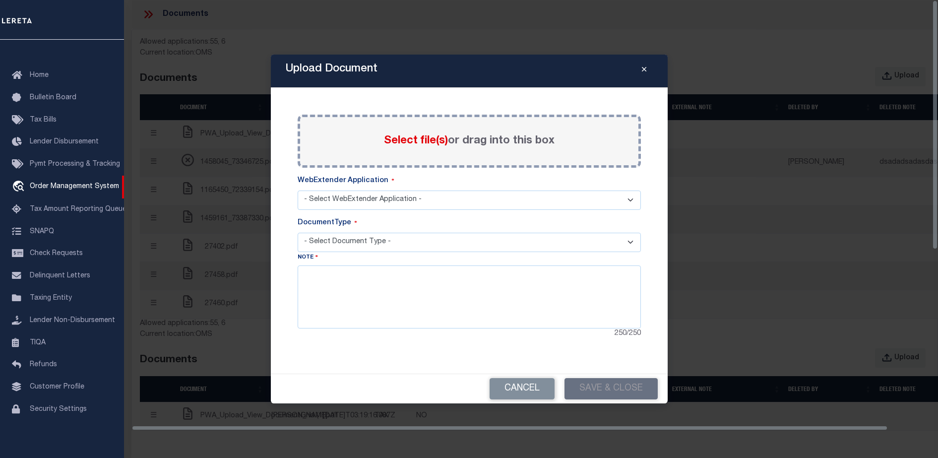
click at [479, 153] on div "Select file(s) or drag into this box" at bounding box center [469, 141] width 343 height 53
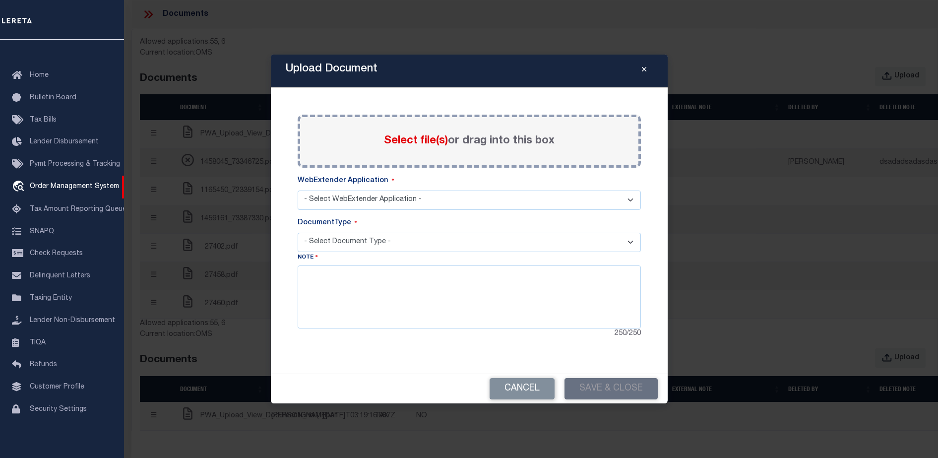
click at [418, 151] on div "Select file(s) or drag into this box" at bounding box center [469, 141] width 343 height 53
click at [420, 140] on span "Select file(s)" at bounding box center [416, 140] width 64 height 11
click at [0, 0] on input "Select file(s) or drag into this box" at bounding box center [0, 0] width 0 height 0
click at [394, 206] on select "- Select WebExtender Application - SERVICES BORROWER_CORRESPONDENCE" at bounding box center [469, 199] width 343 height 19
select select "6"
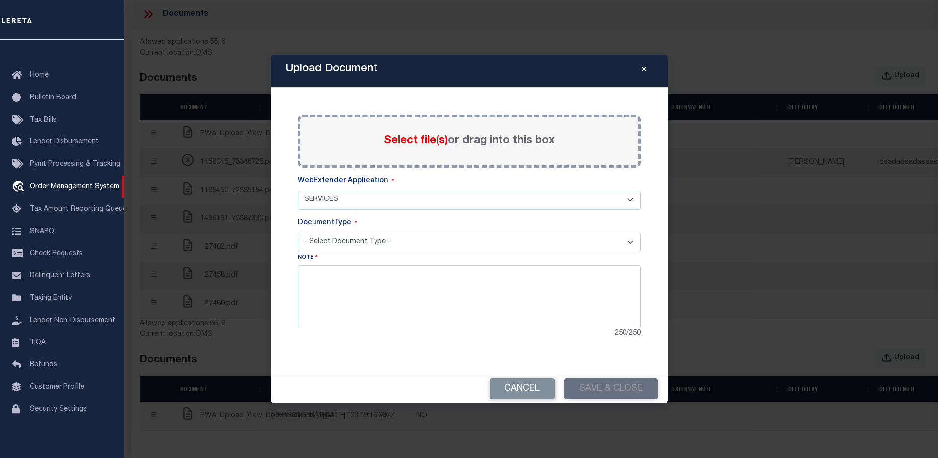
click at [298, 190] on select "- Select WebExtender Application - SERVICES BORROWER_CORRESPONDENCE" at bounding box center [469, 199] width 343 height 19
click at [375, 242] on select "- Select Document Type - TAX SERVICE DOCUMENTS LEGAL" at bounding box center [469, 242] width 343 height 19
select select "TAX"
click at [298, 233] on select "- Select Document Type - TAX SERVICE DOCUMENTS LEGAL" at bounding box center [469, 242] width 343 height 19
click at [384, 320] on textarea at bounding box center [469, 296] width 343 height 63
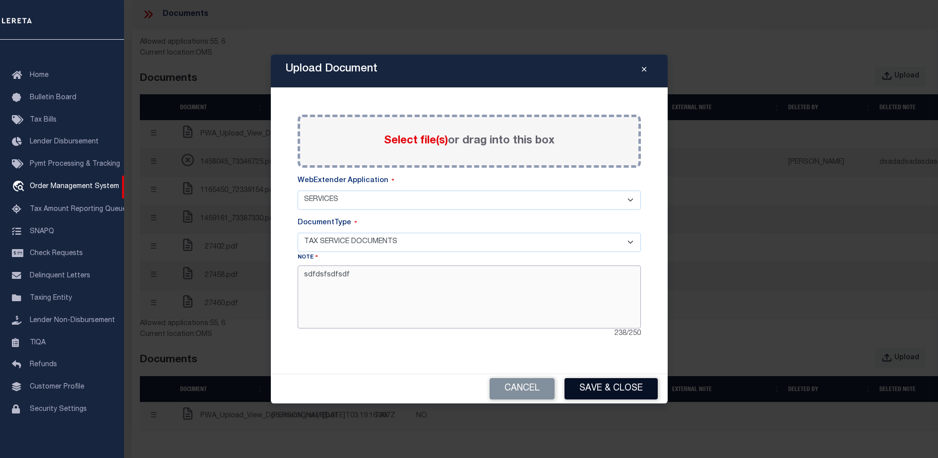
type textarea "sdfdsfsdfsdf"
click at [610, 385] on button "Save & Close" at bounding box center [611, 388] width 93 height 21
